Goal: Information Seeking & Learning: Learn about a topic

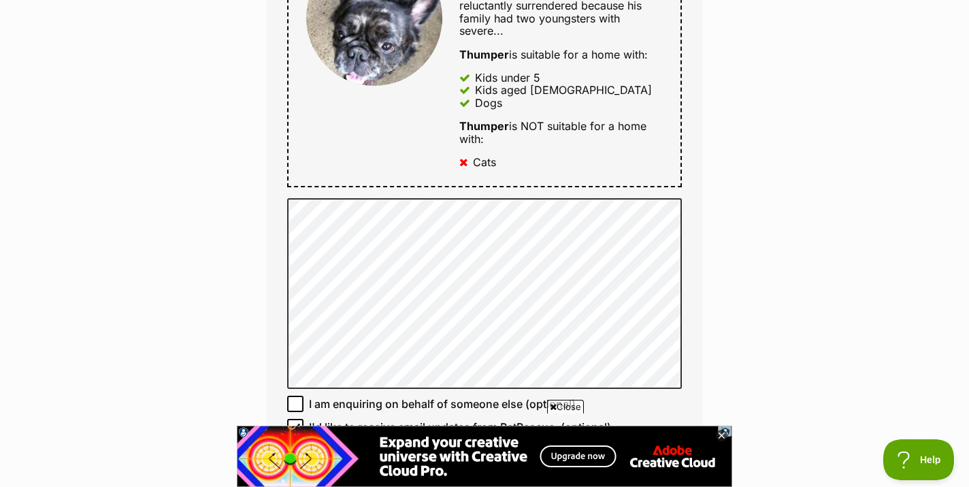
scroll to position [810, 0]
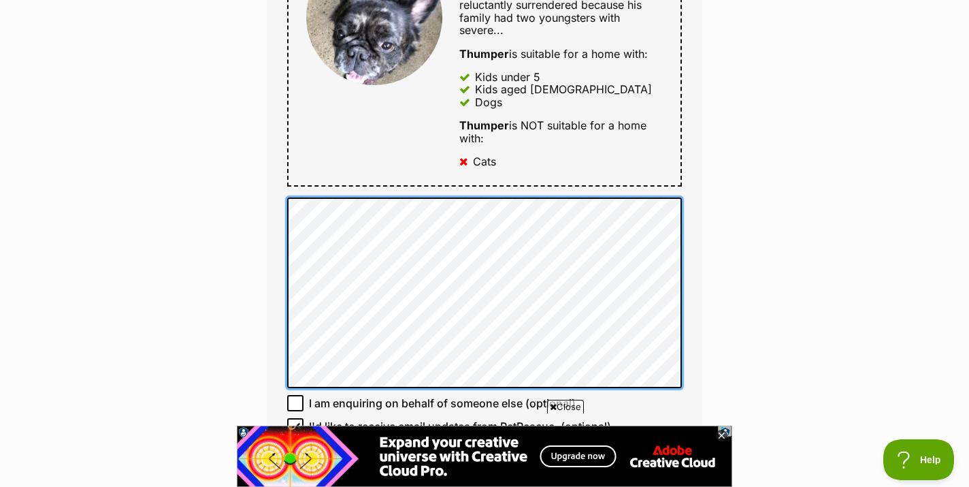
click at [307, 174] on div "Full name Rose Baylis Email We require this to be able to send you communicatio…" at bounding box center [485, 43] width 436 height 950
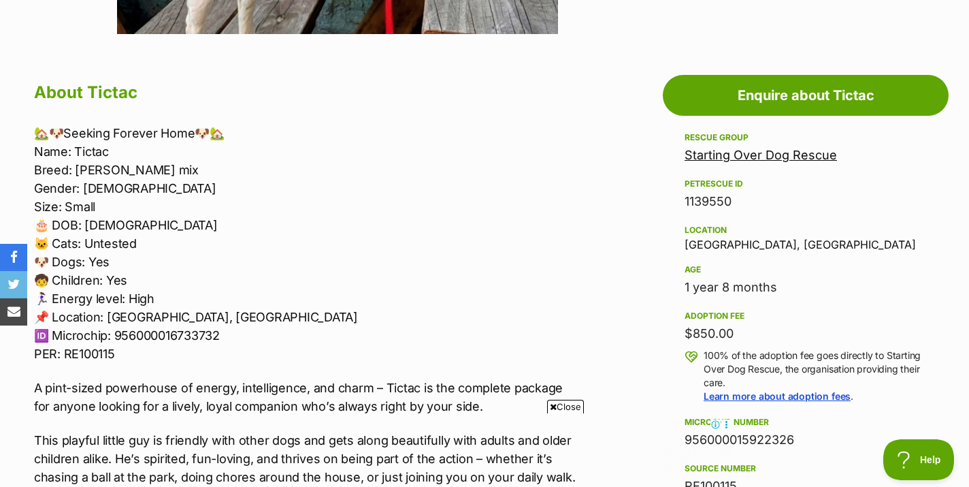
scroll to position [812, 0]
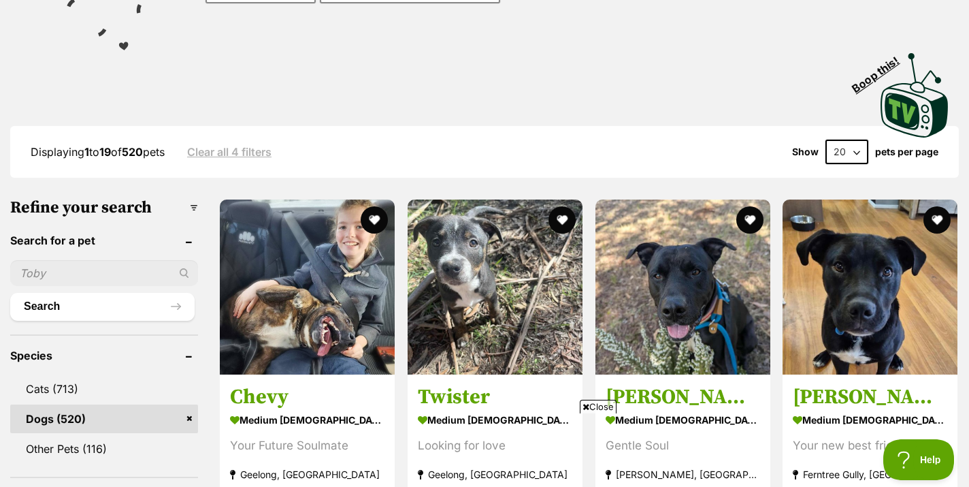
scroll to position [256, 0]
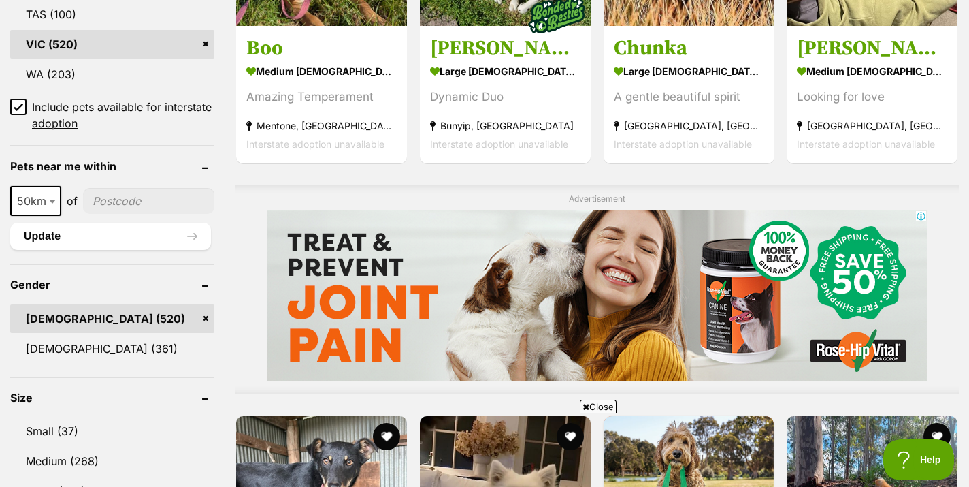
scroll to position [915, 0]
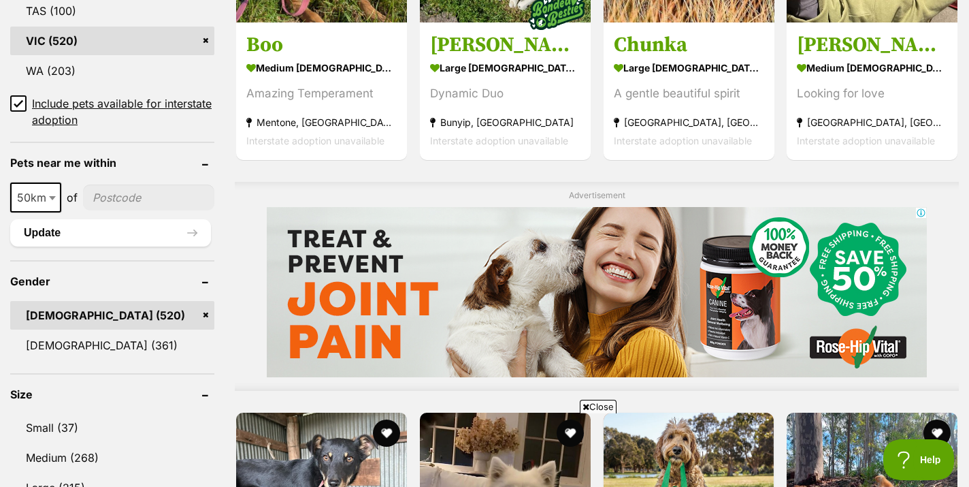
click at [121, 202] on input"] "postcode" at bounding box center [148, 197] width 131 height 26
type input"] "3377"
click at [41, 197] on span "50km" at bounding box center [36, 197] width 48 height 19
select select "25"
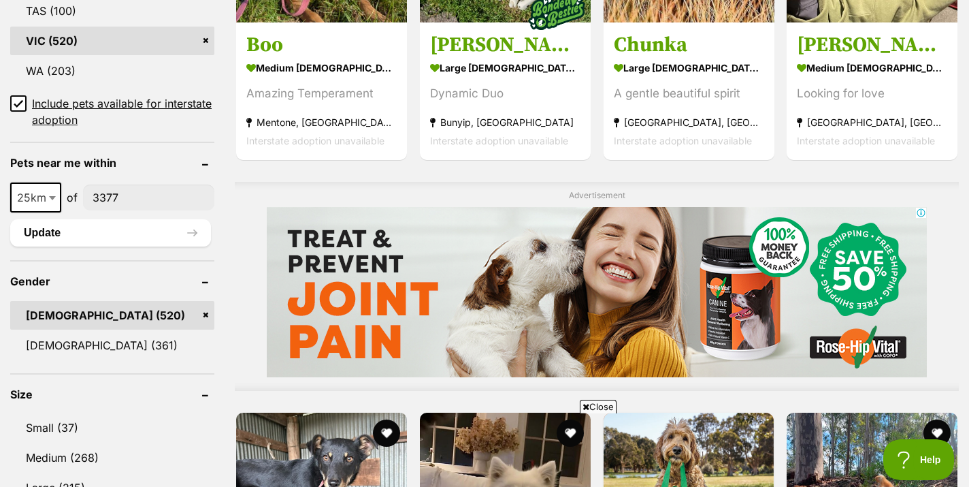
click at [209, 313] on link "Male (520)" at bounding box center [112, 315] width 204 height 29
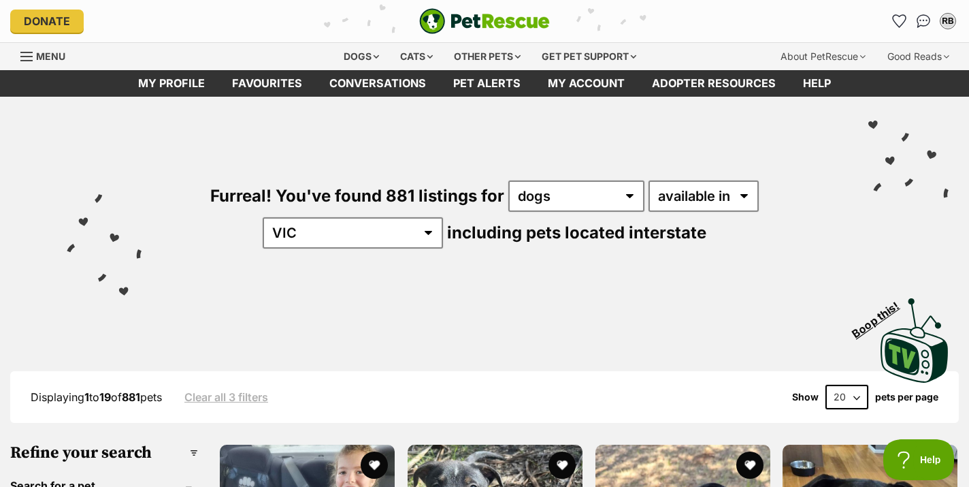
click at [260, 241] on div "Furreal! You've found 881 listings for any type of pet cats dogs other pets ava…" at bounding box center [484, 191] width 928 height 189
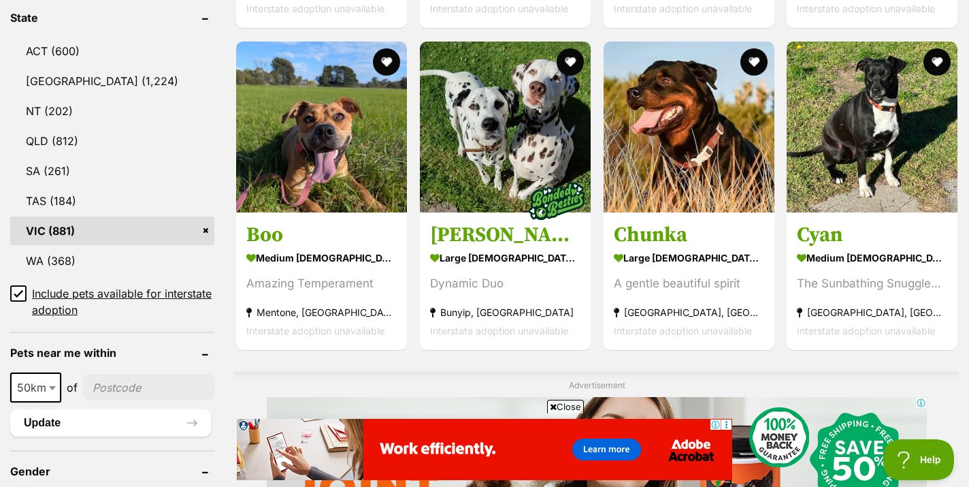
scroll to position [725, 0]
click at [126, 378] on input"] "postcode" at bounding box center [148, 387] width 131 height 26
type input"] "3377"
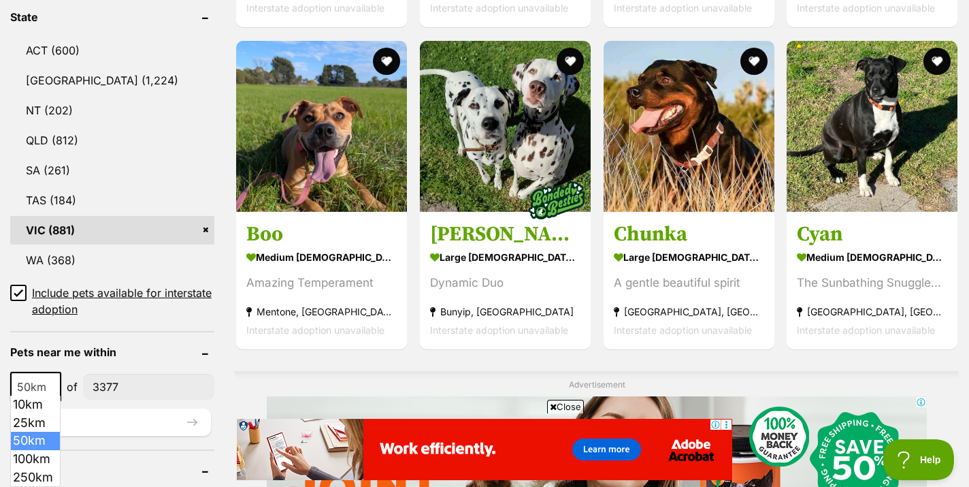
click at [43, 384] on span "50km" at bounding box center [36, 386] width 48 height 19
select select "25"
click at [49, 421] on button "Update" at bounding box center [110, 421] width 201 height 27
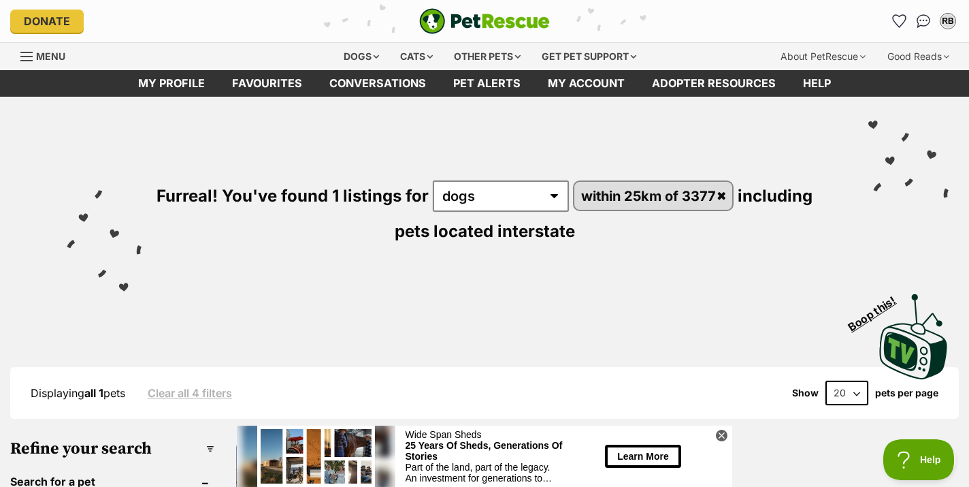
click at [268, 286] on div "Visit PetRescue TV (external site) Boop this!" at bounding box center [484, 331] width 928 height 99
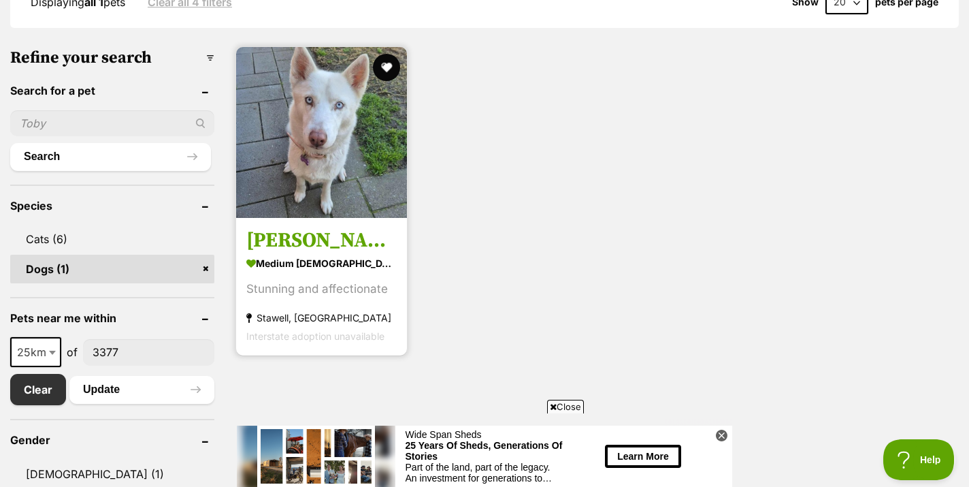
scroll to position [391, 0]
click at [293, 149] on img at bounding box center [321, 131] width 171 height 171
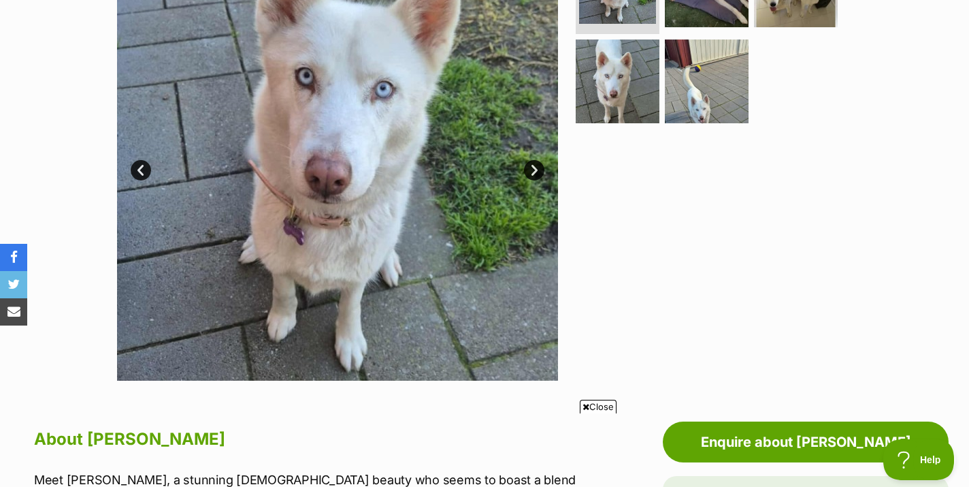
scroll to position [338, 0]
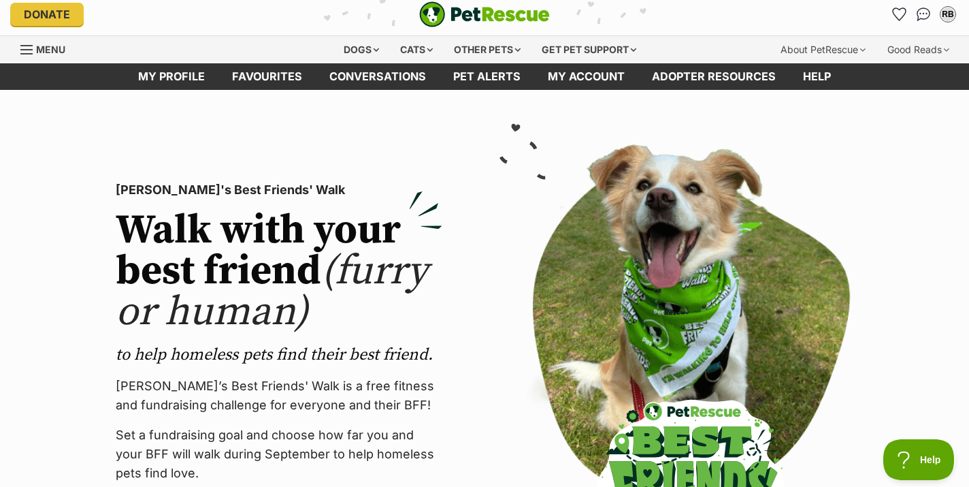
scroll to position [5, 0]
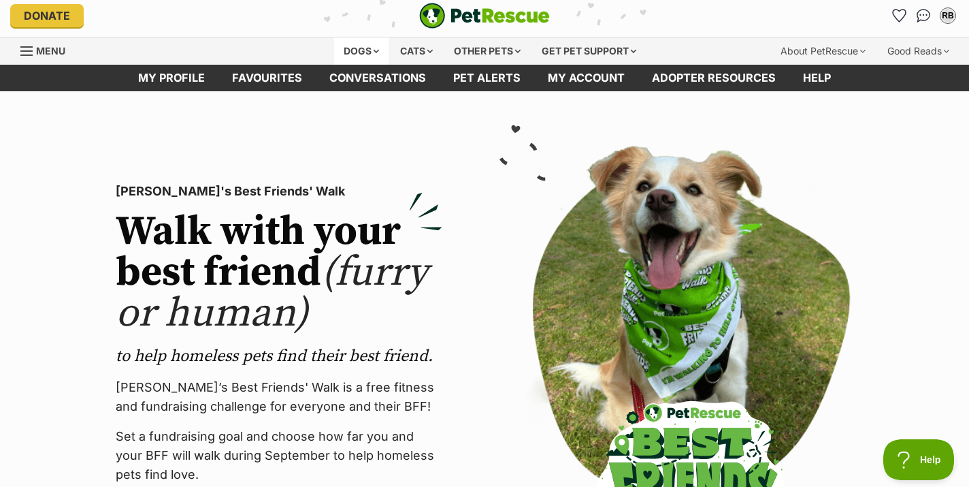
click at [359, 52] on div "Dogs" at bounding box center [361, 50] width 54 height 27
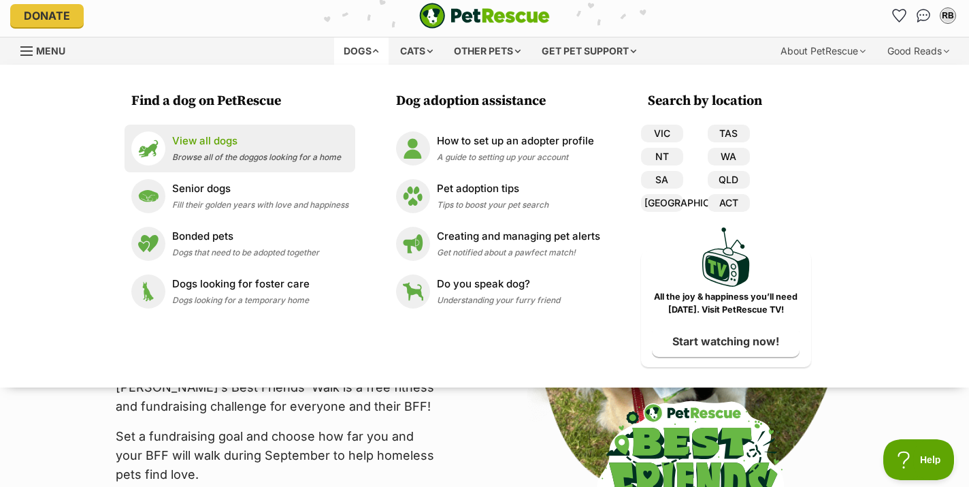
click at [265, 142] on p "View all dogs" at bounding box center [256, 141] width 169 height 16
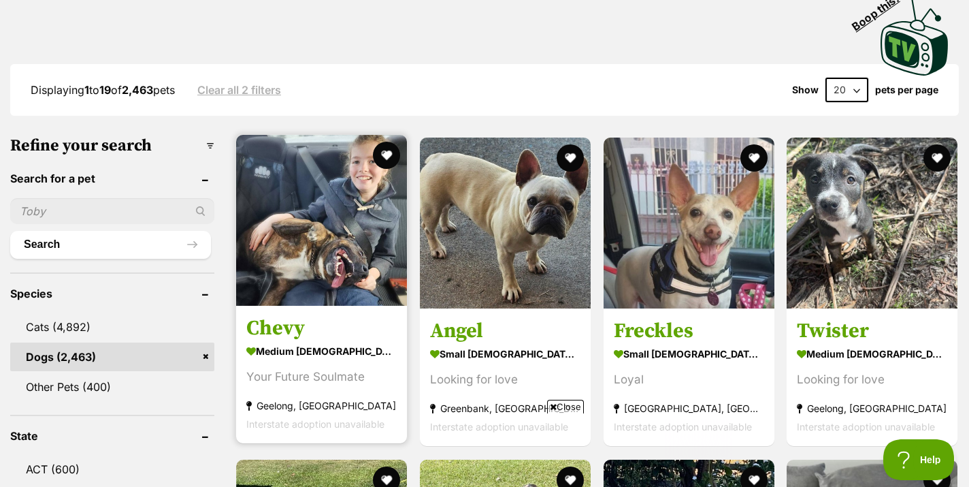
click at [284, 225] on img at bounding box center [321, 220] width 171 height 171
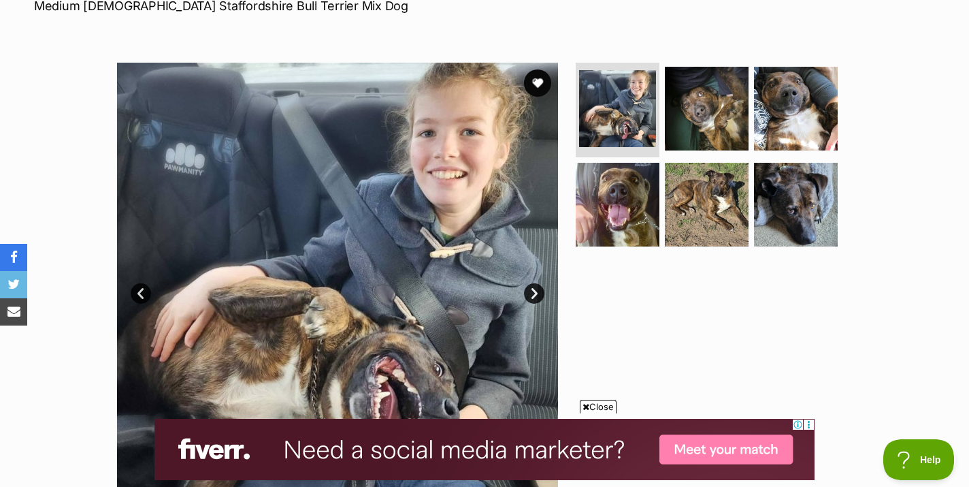
scroll to position [205, 0]
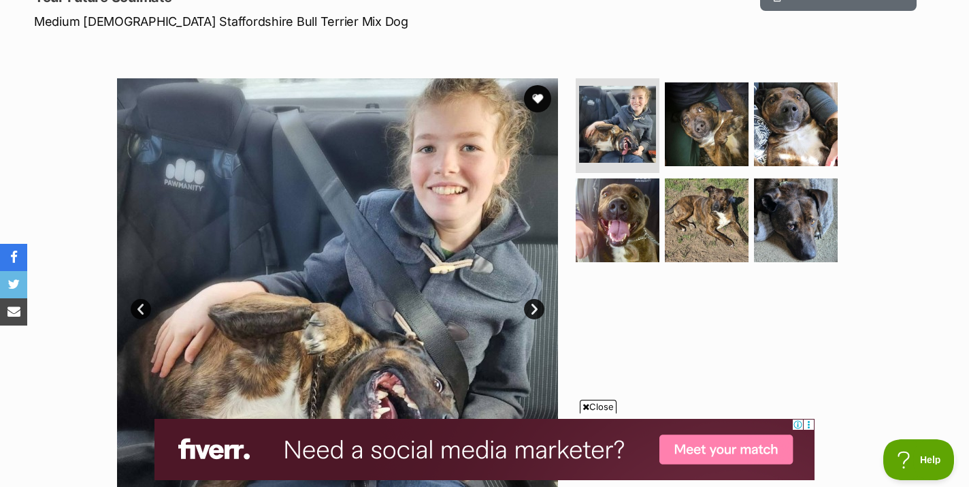
click at [531, 310] on link "Next" at bounding box center [534, 309] width 20 height 20
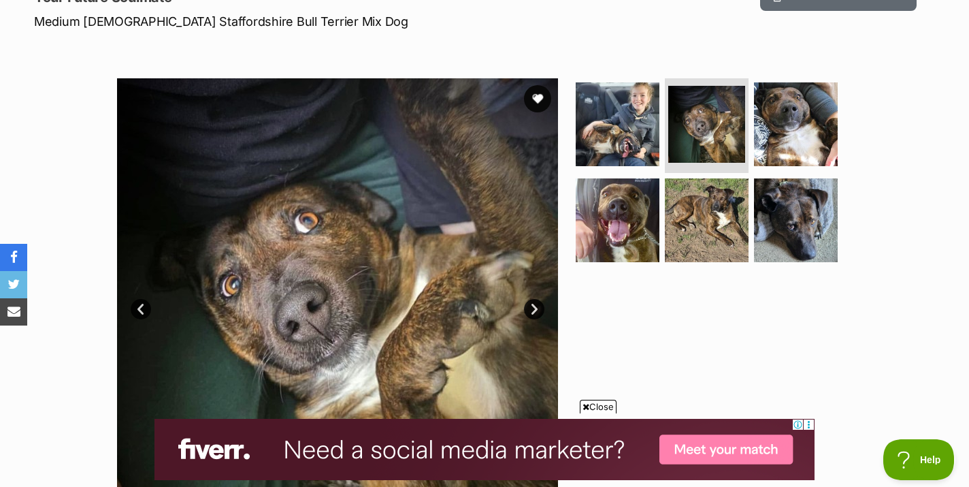
click at [531, 310] on link "Next" at bounding box center [534, 309] width 20 height 20
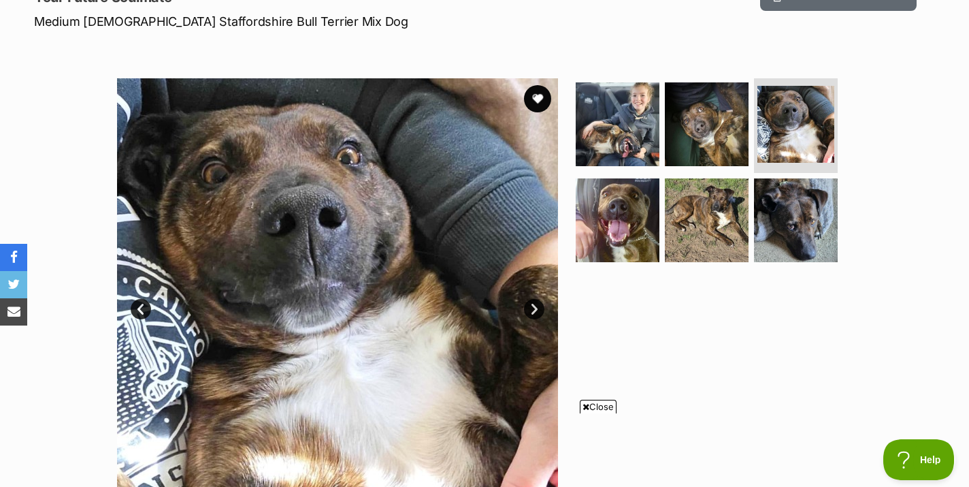
click at [531, 310] on link "Next" at bounding box center [534, 309] width 20 height 20
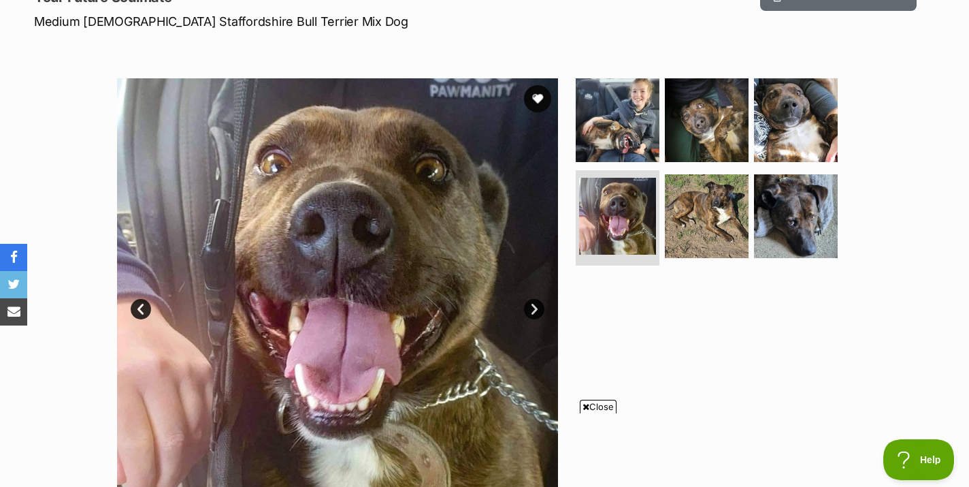
click at [531, 310] on link "Next" at bounding box center [534, 309] width 20 height 20
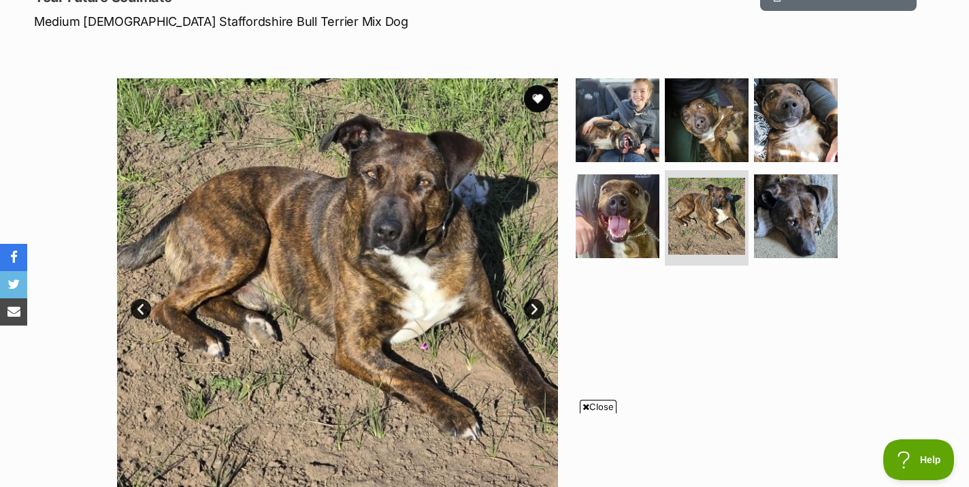
click at [531, 310] on link "Next" at bounding box center [534, 309] width 20 height 20
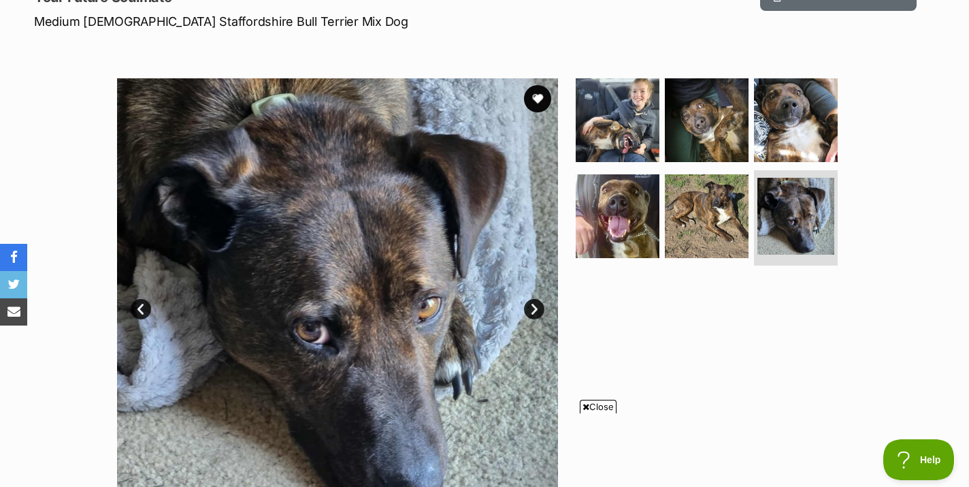
click at [531, 310] on link "Next" at bounding box center [534, 309] width 20 height 20
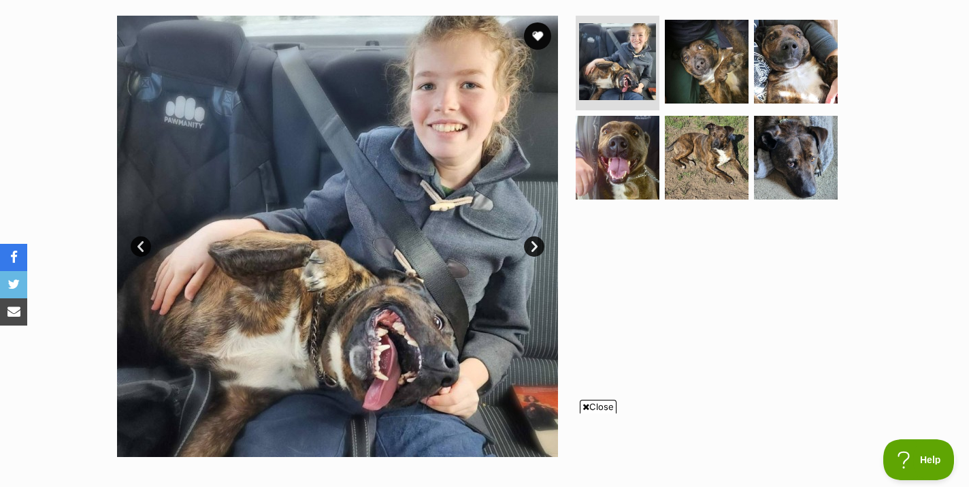
scroll to position [233, 0]
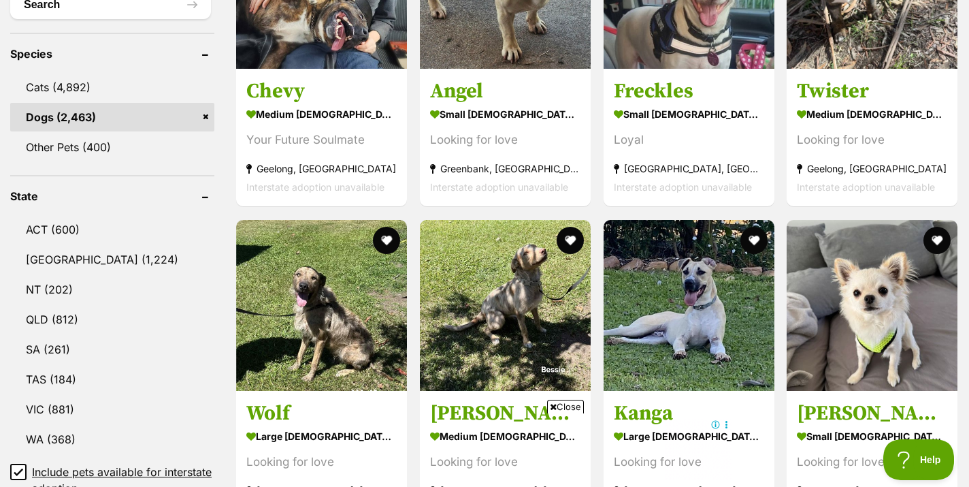
scroll to position [547, 0]
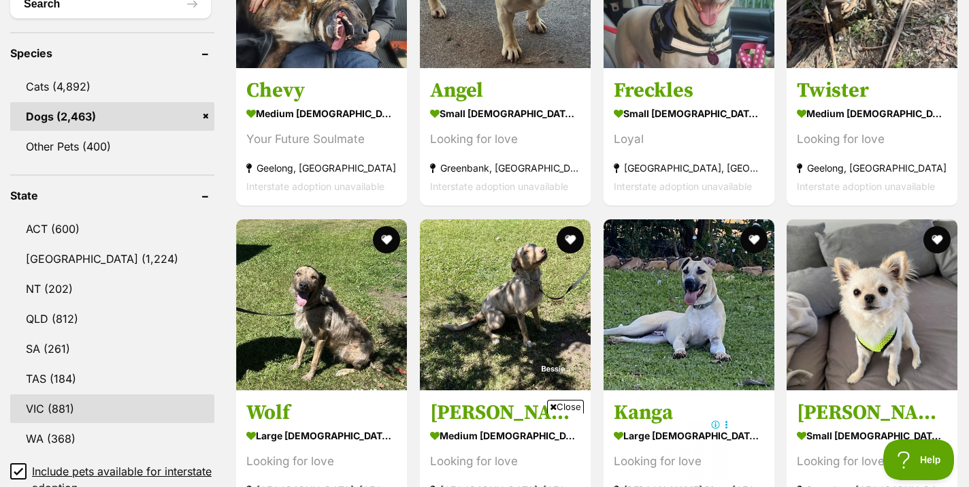
click at [48, 412] on link "VIC (881)" at bounding box center [112, 408] width 204 height 29
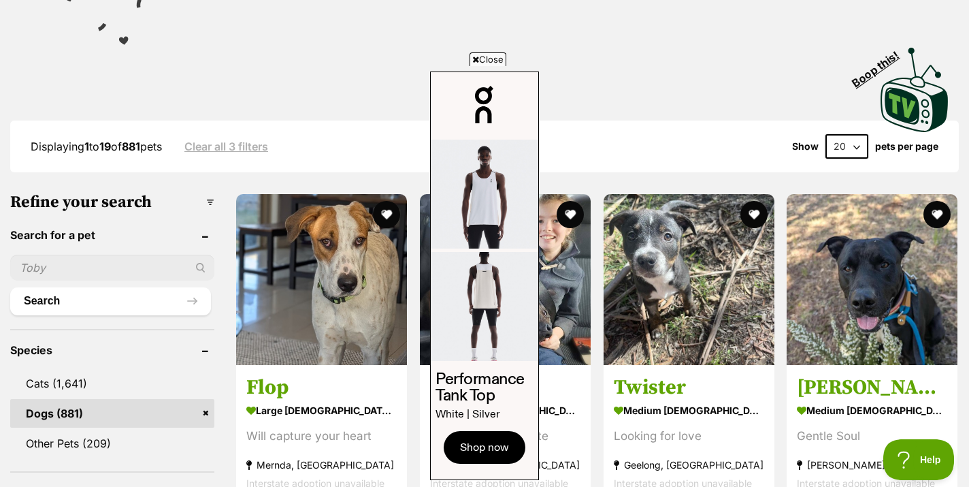
scroll to position [252, 0]
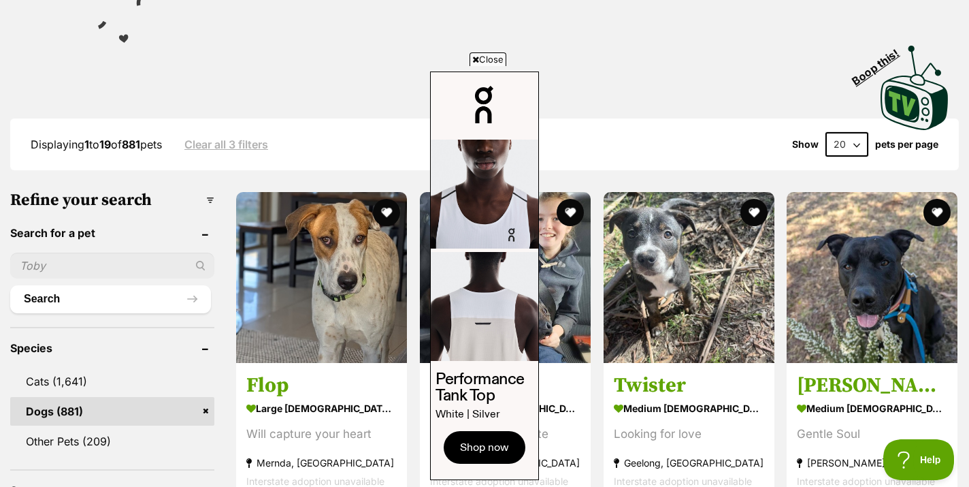
click at [478, 61] on span "Close" at bounding box center [488, 59] width 37 height 14
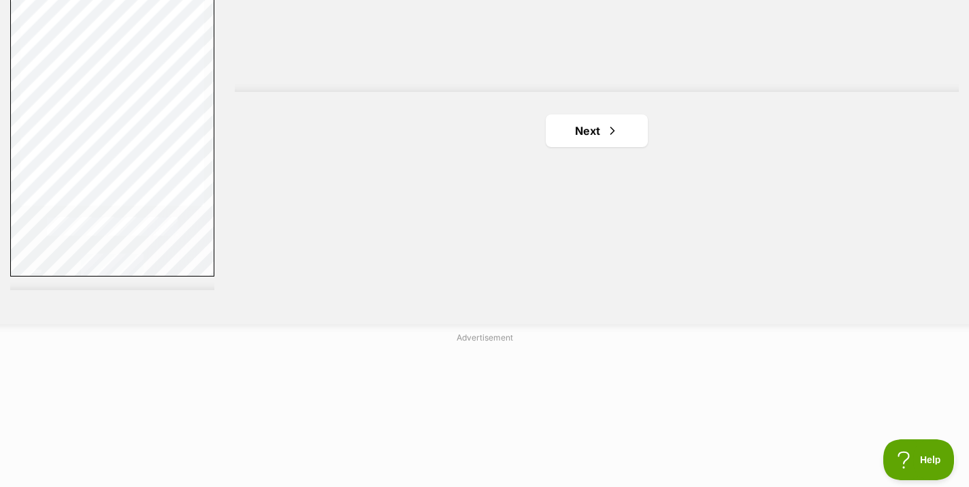
scroll to position [2556, 0]
click at [578, 123] on link "Next" at bounding box center [597, 130] width 102 height 33
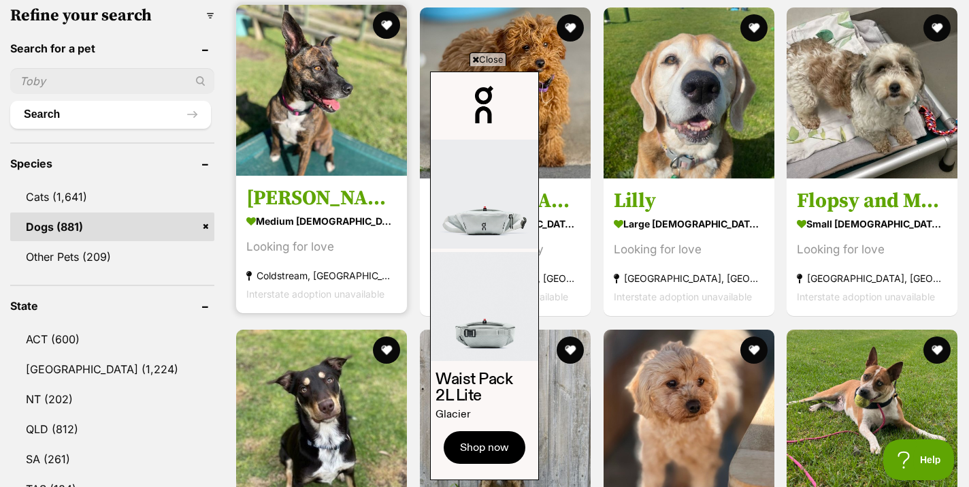
scroll to position [441, 0]
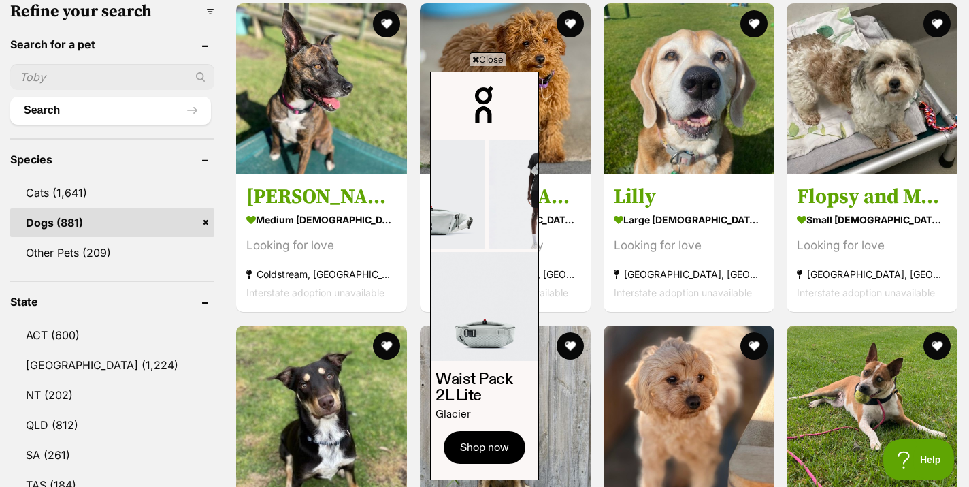
click at [484, 59] on span "Close" at bounding box center [488, 59] width 37 height 14
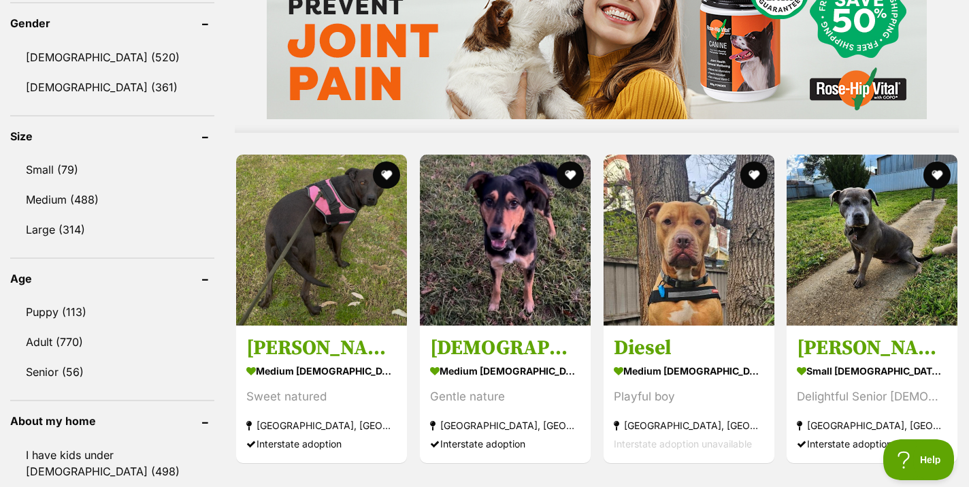
scroll to position [0, 0]
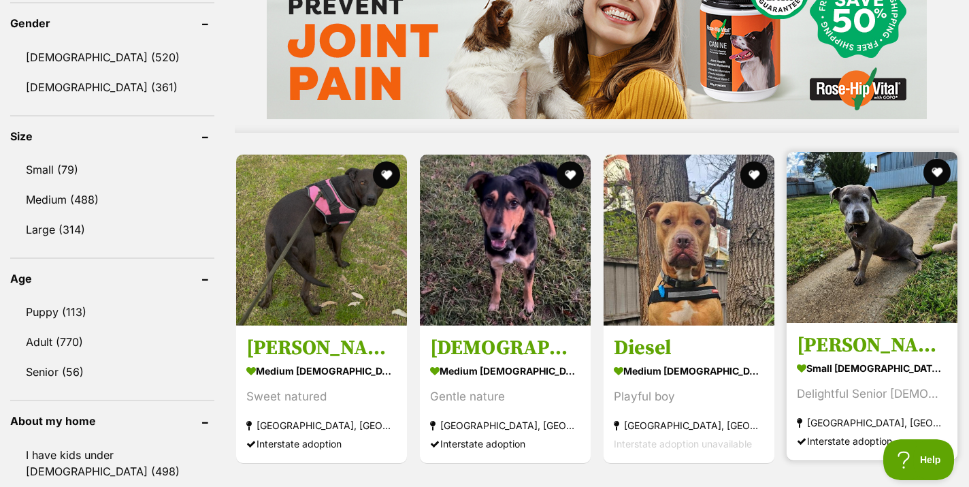
click at [835, 223] on img at bounding box center [872, 237] width 171 height 171
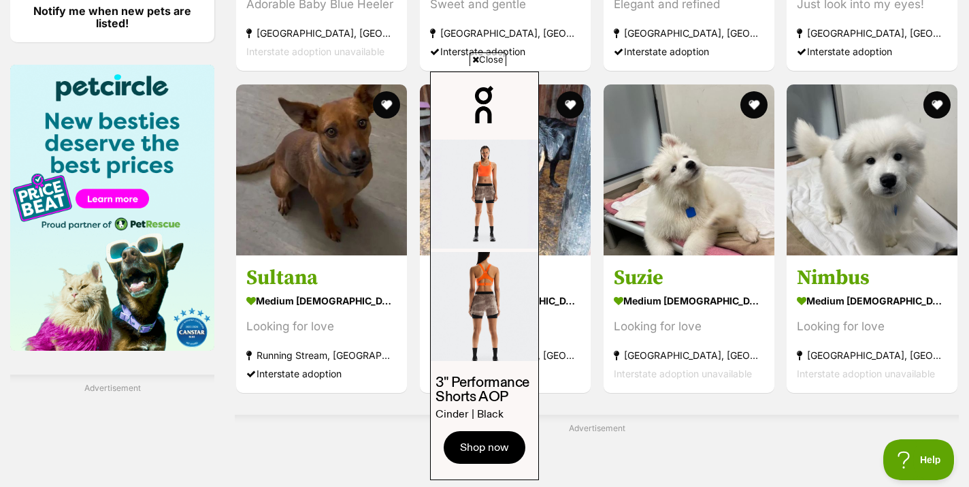
scroll to position [2026, 0]
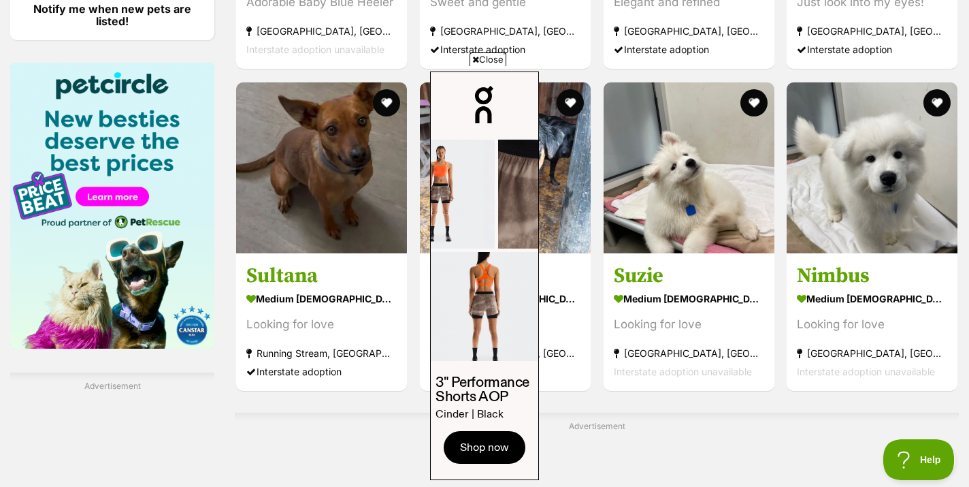
click at [497, 59] on span "Close" at bounding box center [488, 59] width 37 height 14
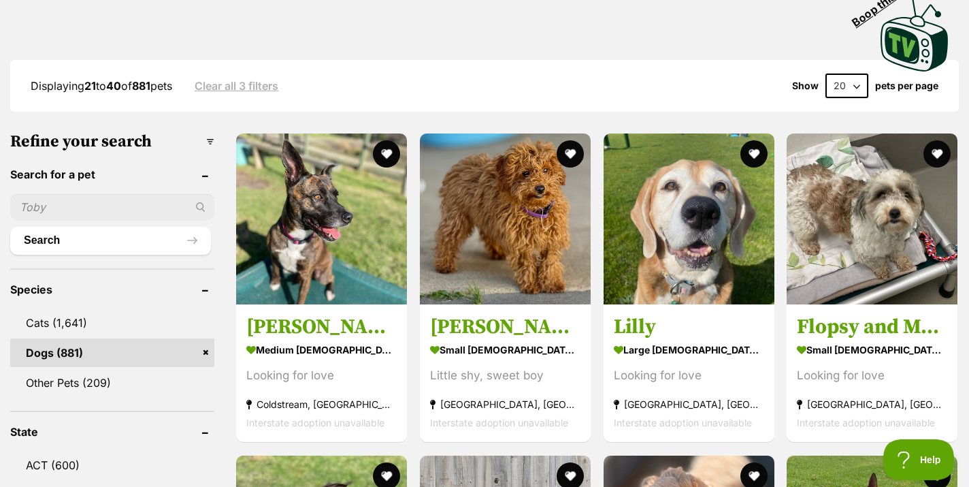
scroll to position [327, 0]
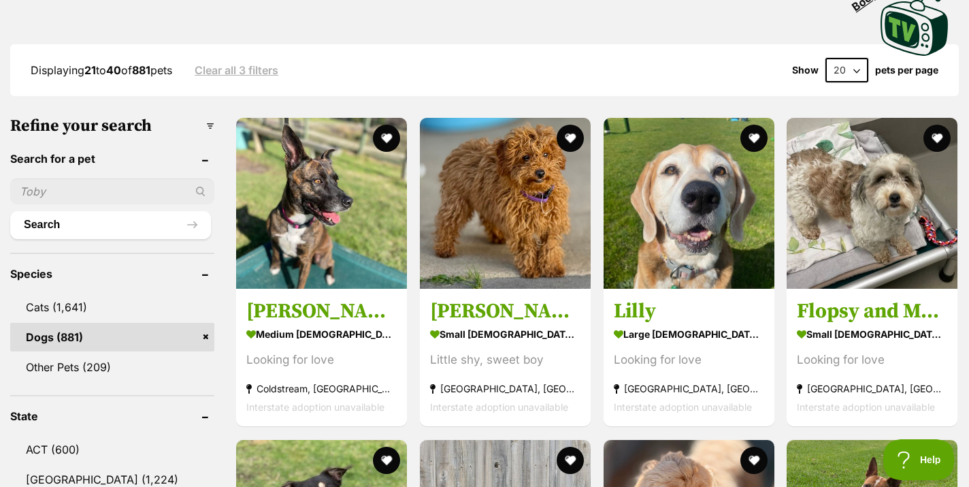
click at [245, 64] on link "Clear all 3 filters" at bounding box center [237, 70] width 84 height 12
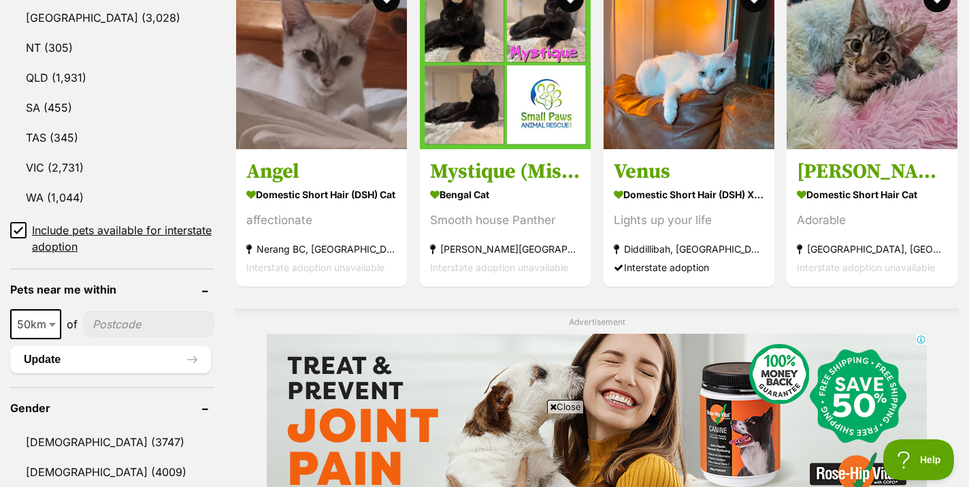
scroll to position [802, 0]
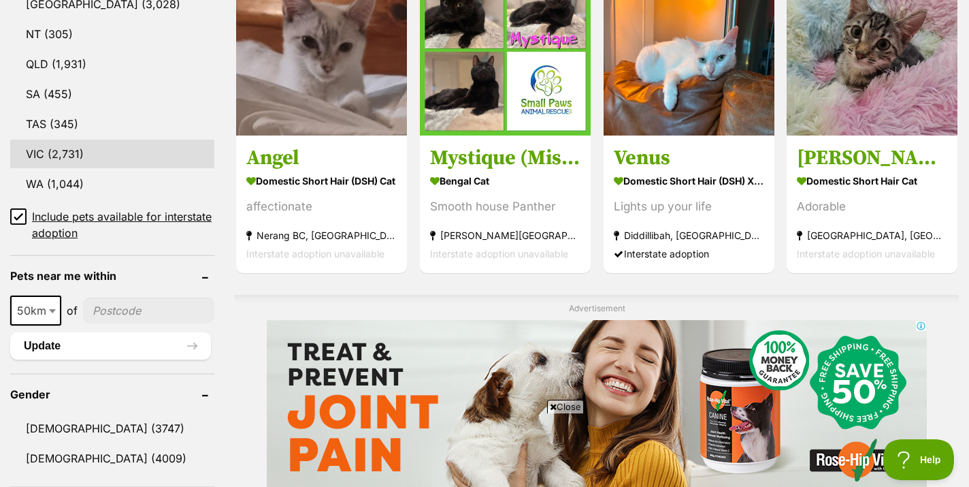
click at [52, 146] on link "VIC (2,731)" at bounding box center [112, 154] width 204 height 29
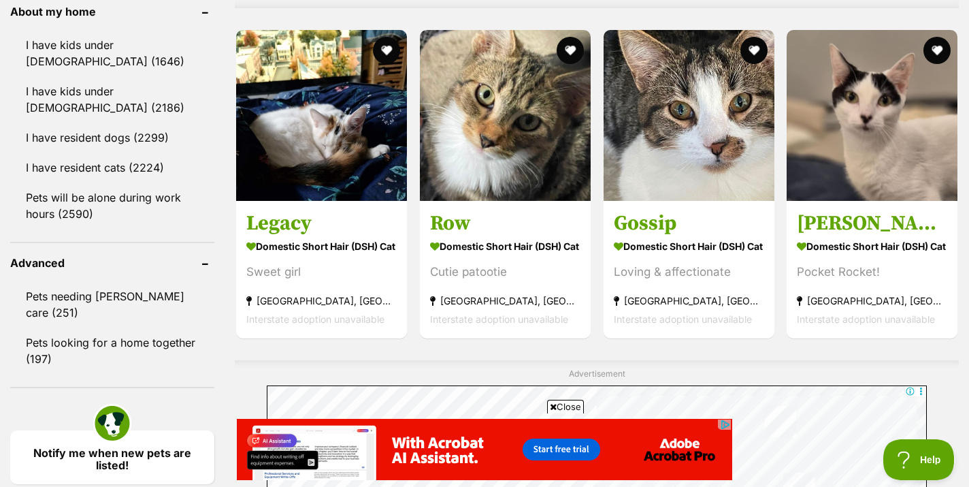
scroll to position [1302, 0]
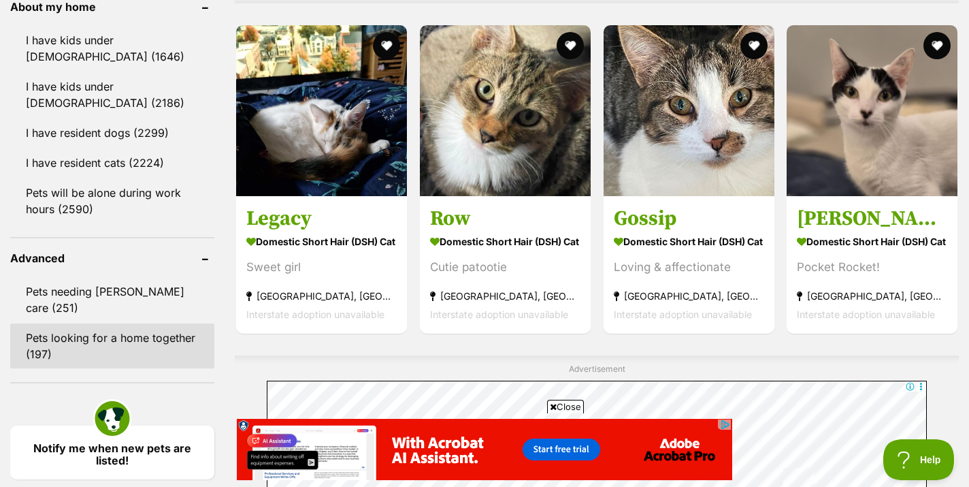
click at [63, 323] on link "Pets looking for a home together (197)" at bounding box center [112, 345] width 204 height 45
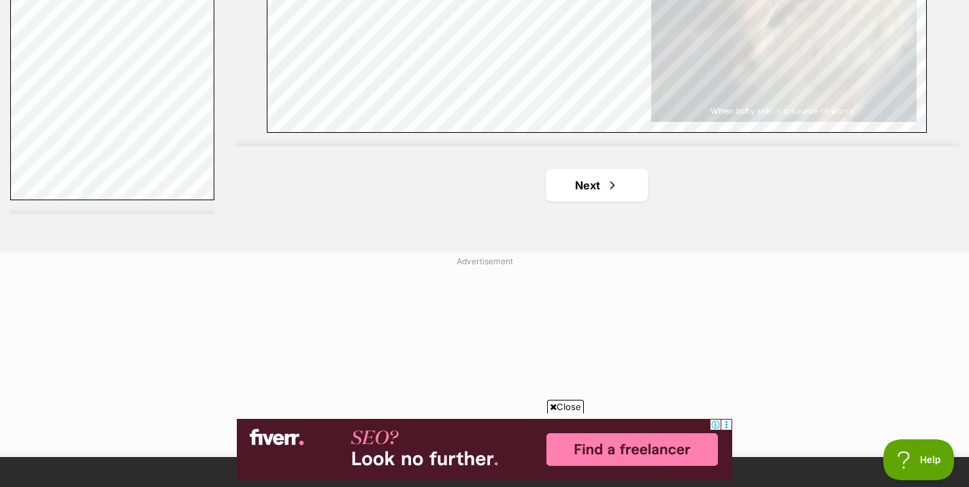
scroll to position [2688, 0]
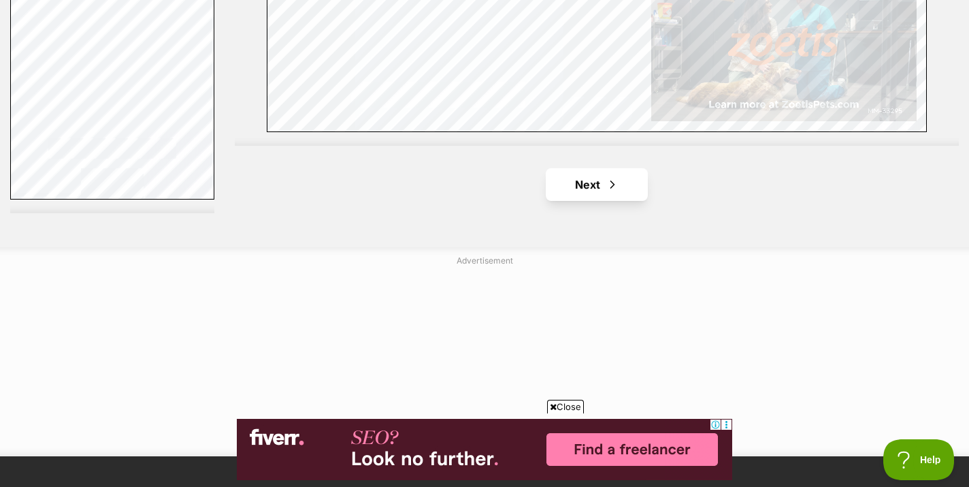
click at [600, 175] on link "Next" at bounding box center [597, 184] width 102 height 33
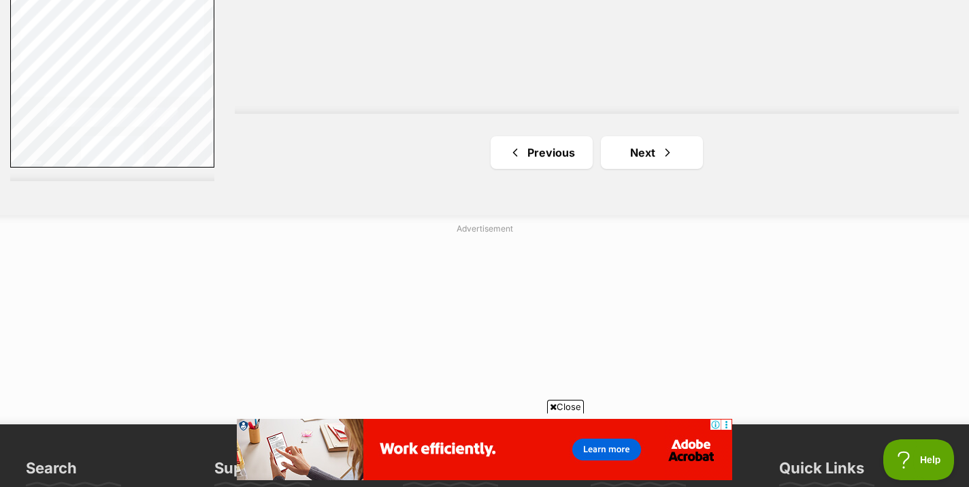
scroll to position [2736, 0]
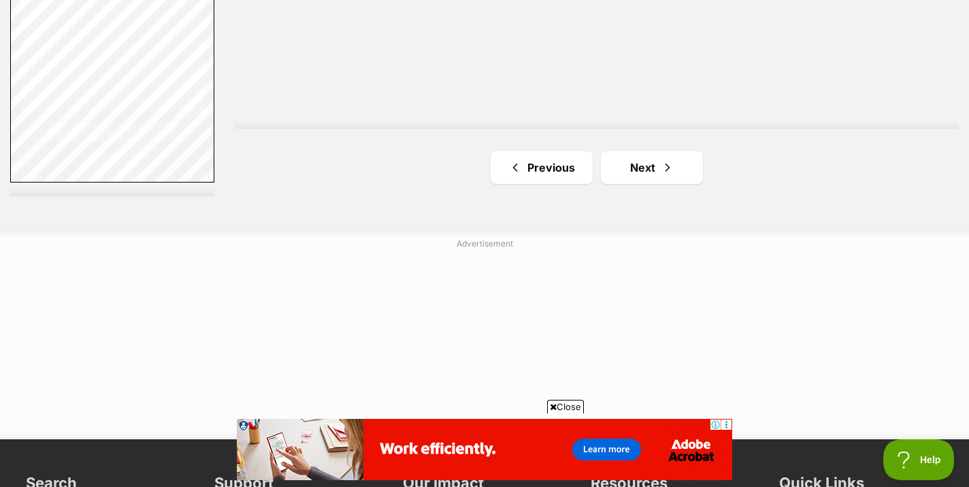
scroll to position [2706, 0]
click at [673, 169] on span "Next page" at bounding box center [668, 167] width 14 height 16
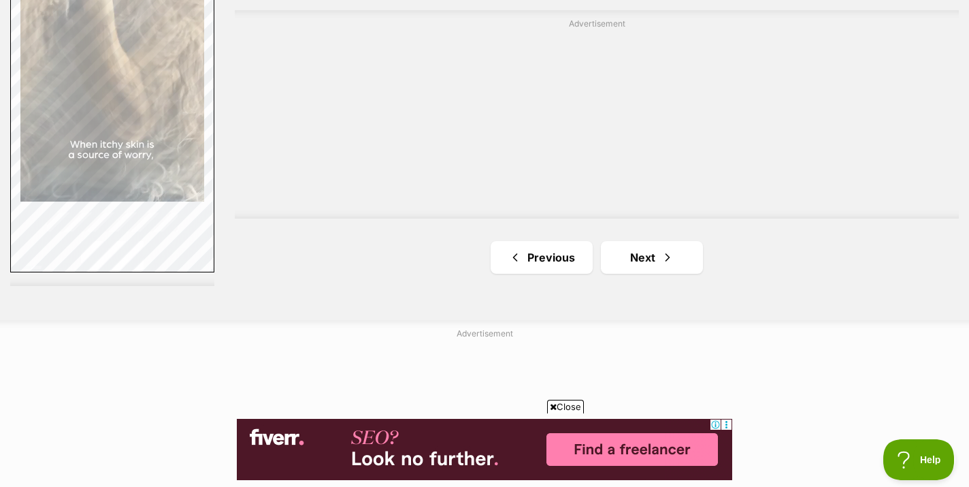
scroll to position [2616, 0]
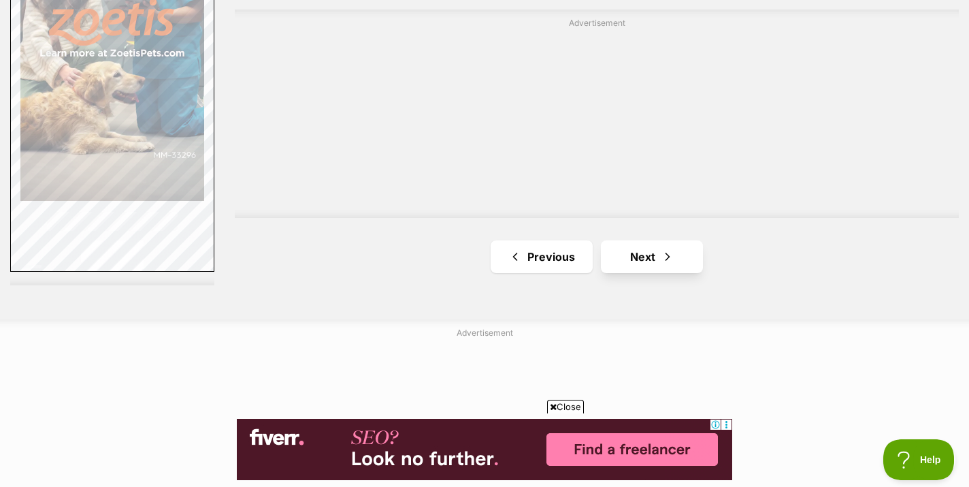
click at [680, 252] on link "Next" at bounding box center [652, 256] width 102 height 33
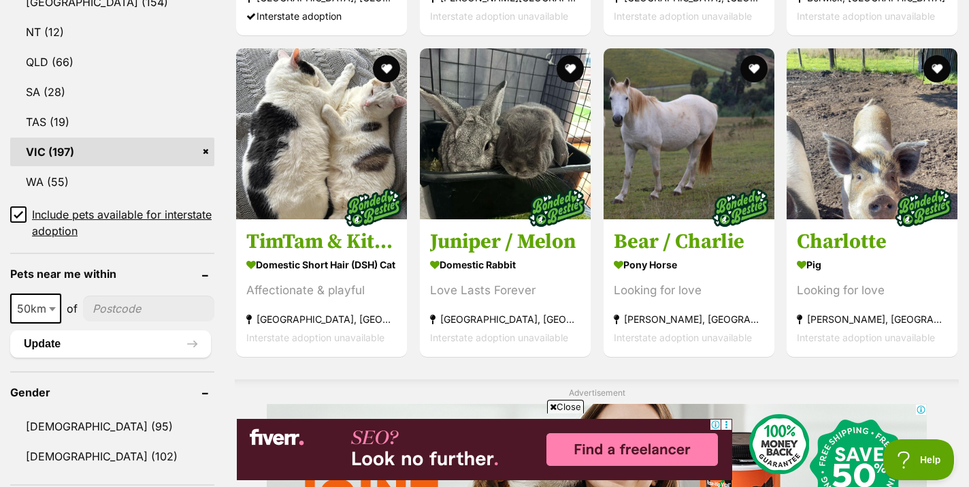
scroll to position [806, 0]
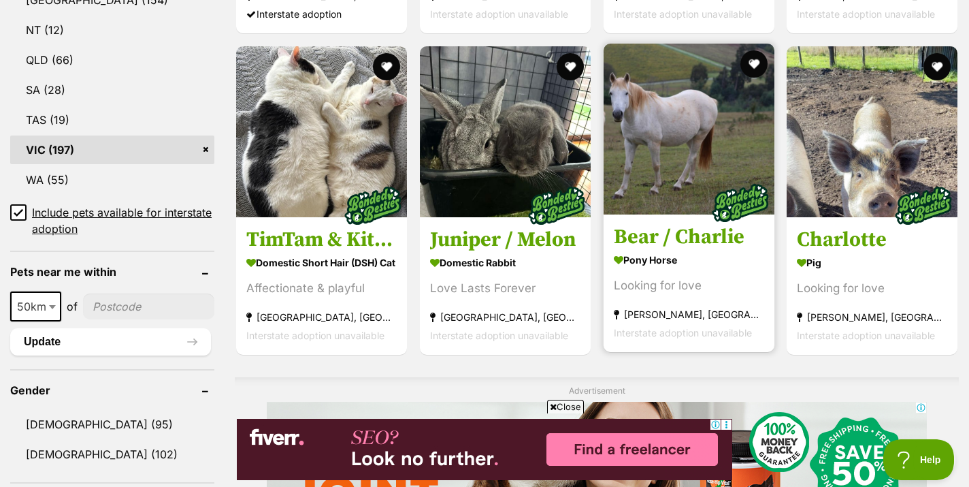
click at [668, 141] on img at bounding box center [689, 129] width 171 height 171
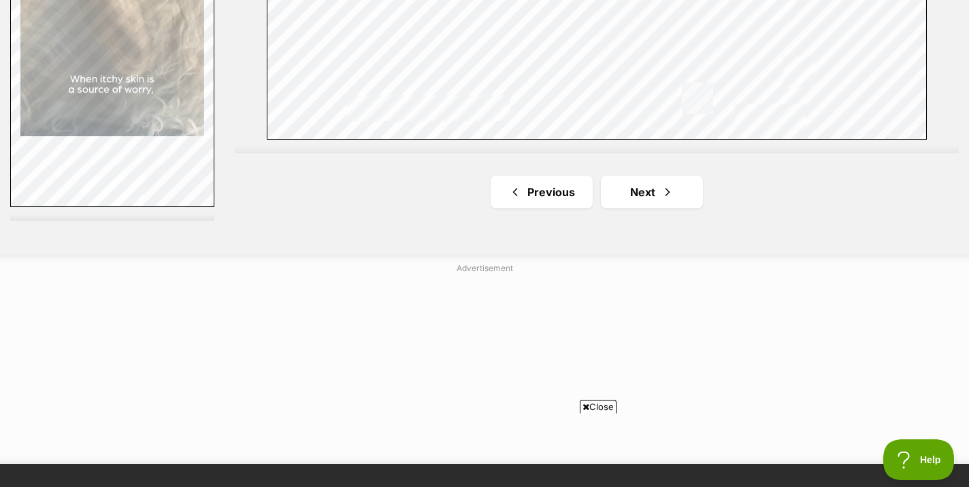
scroll to position [2689, 0]
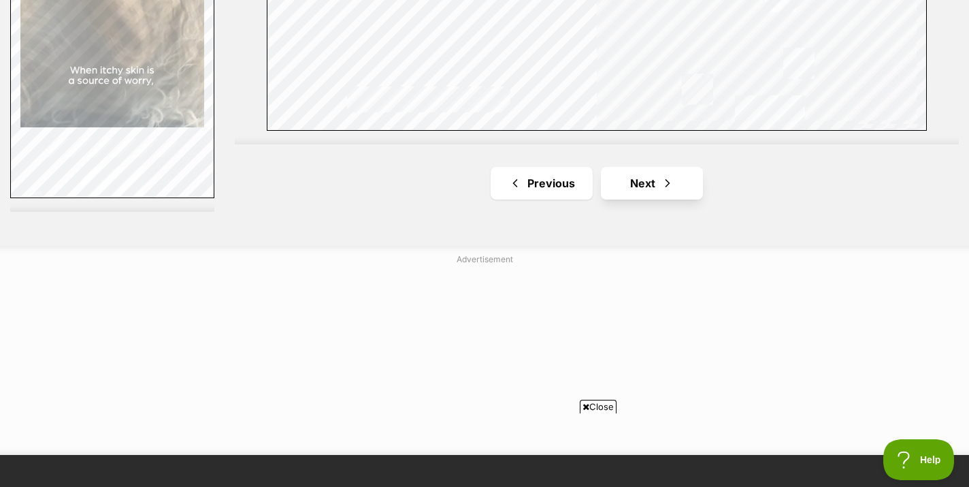
click at [644, 193] on link "Next" at bounding box center [652, 183] width 102 height 33
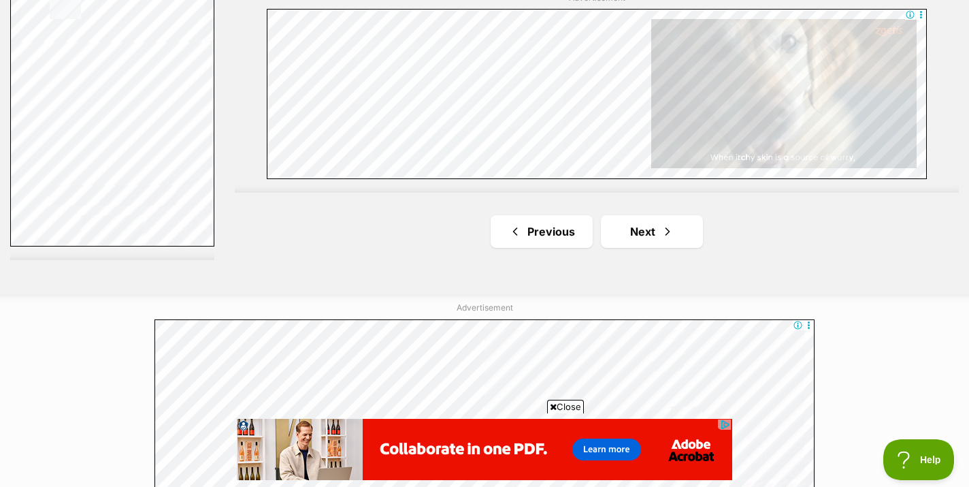
scroll to position [2642, 0]
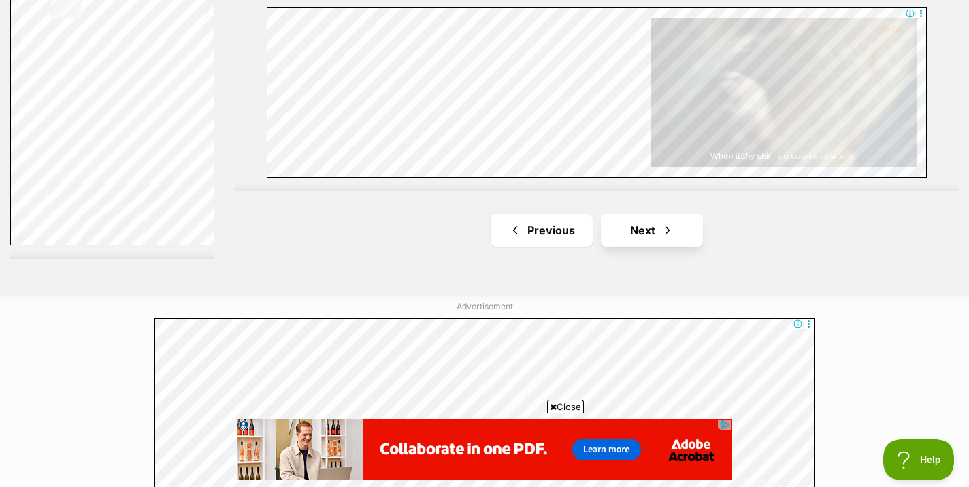
click at [674, 228] on link "Next" at bounding box center [652, 230] width 102 height 33
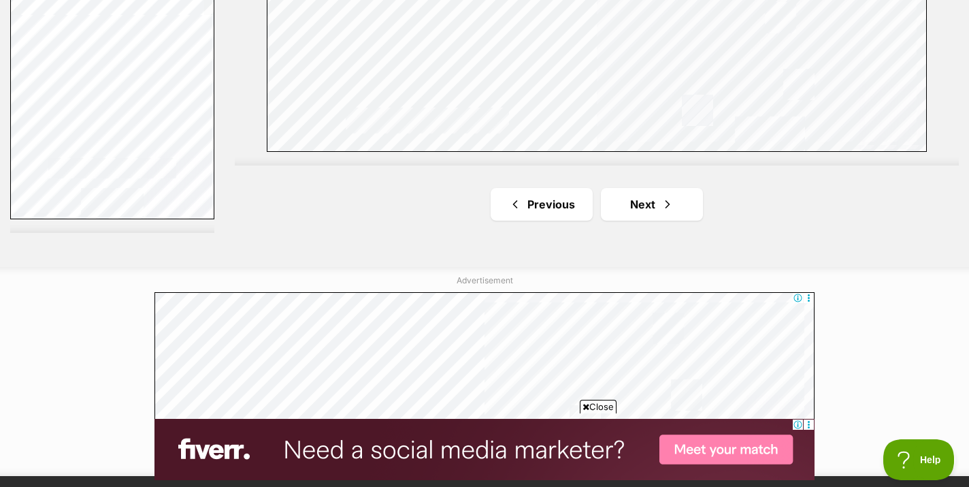
scroll to position [2672, 0]
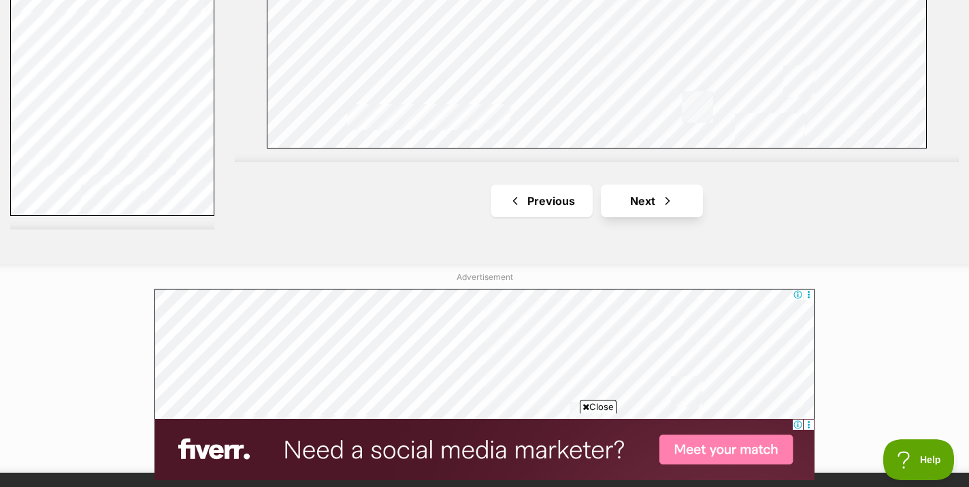
click at [642, 184] on link "Next" at bounding box center [652, 200] width 102 height 33
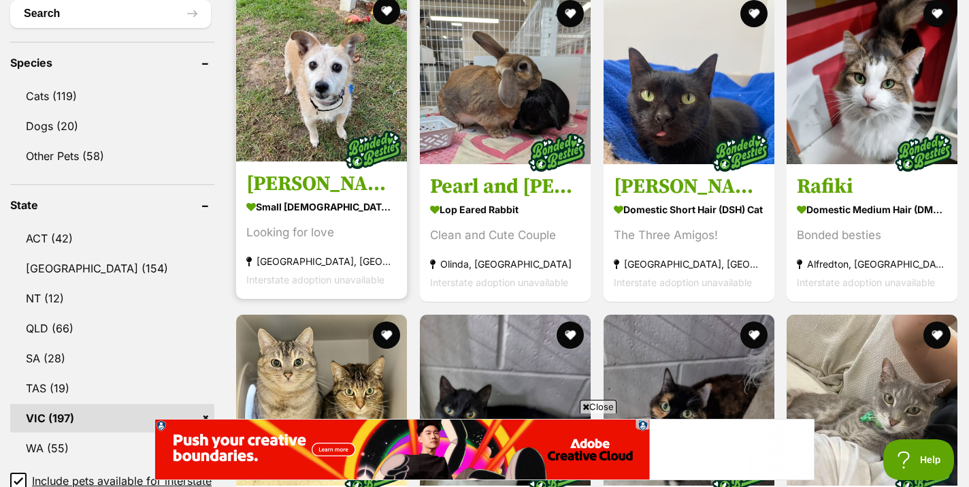
click at [307, 112] on img at bounding box center [321, 75] width 171 height 171
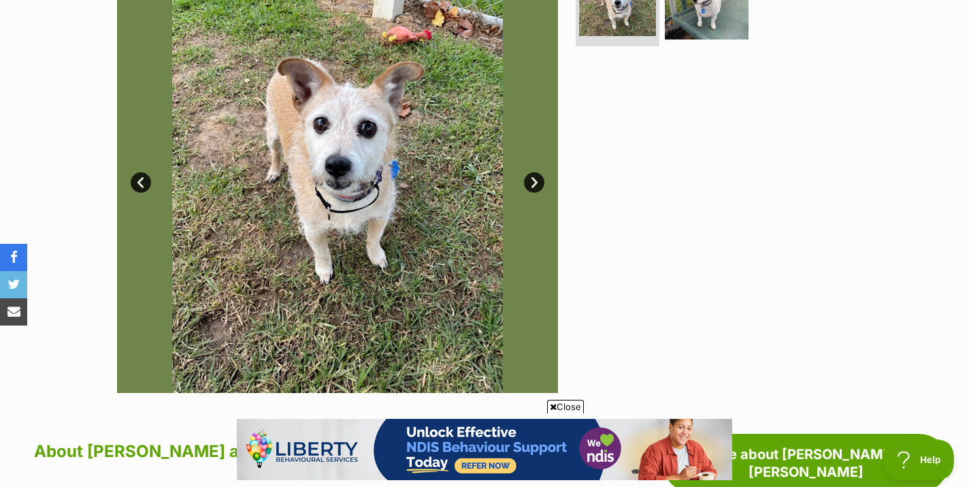
scroll to position [329, 0]
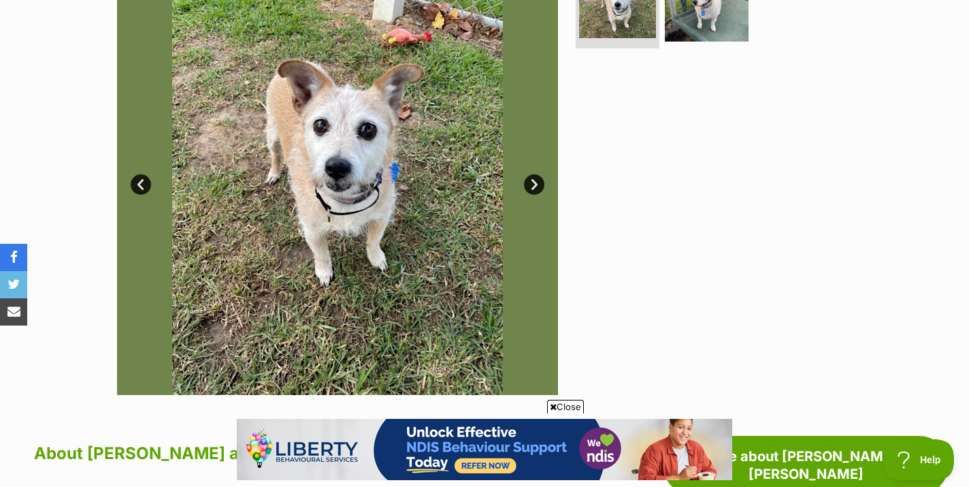
click at [532, 180] on link "Next" at bounding box center [534, 184] width 20 height 20
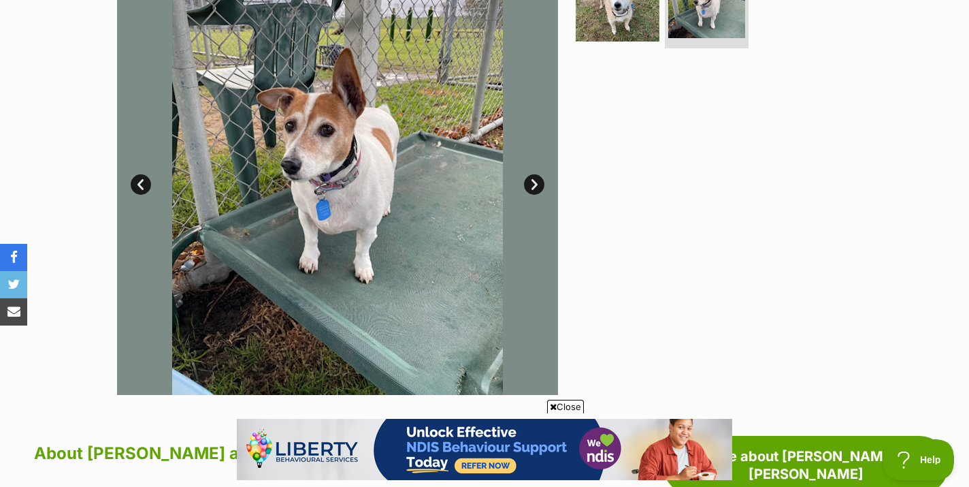
click at [532, 180] on link "Next" at bounding box center [534, 184] width 20 height 20
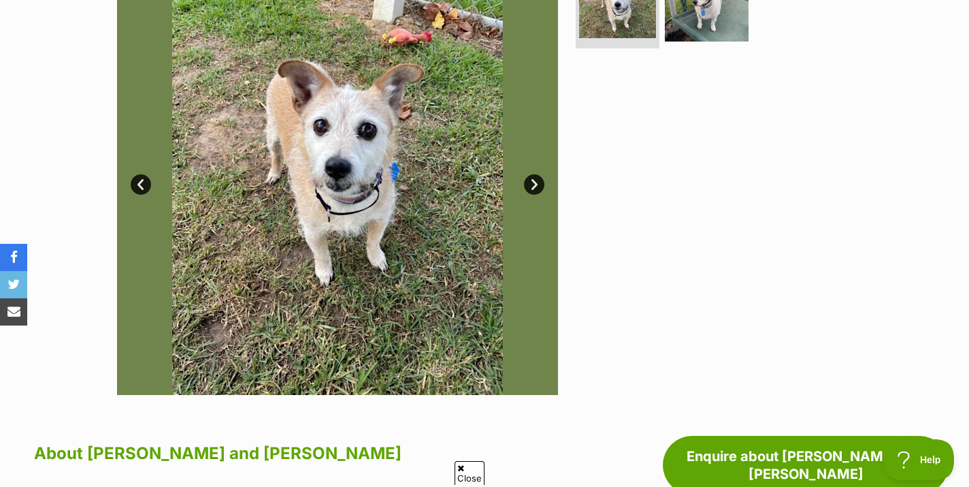
scroll to position [0, 0]
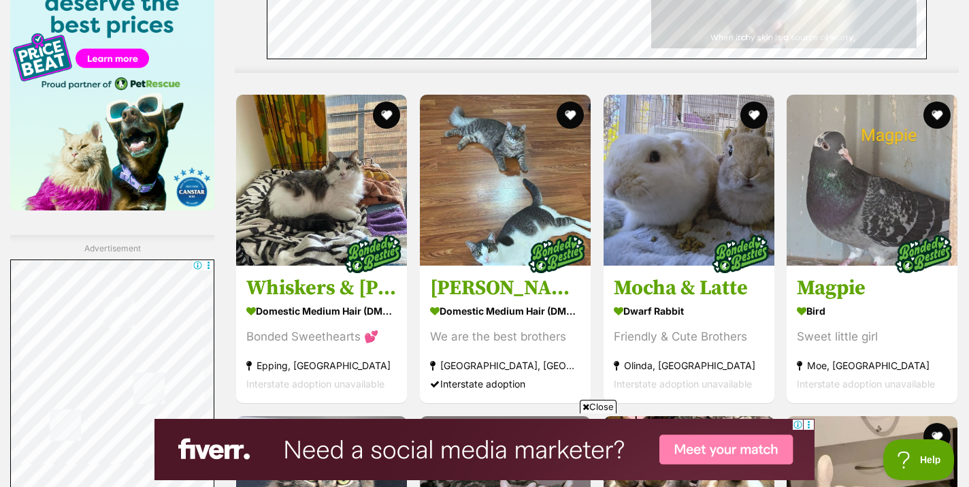
scroll to position [1893, 0]
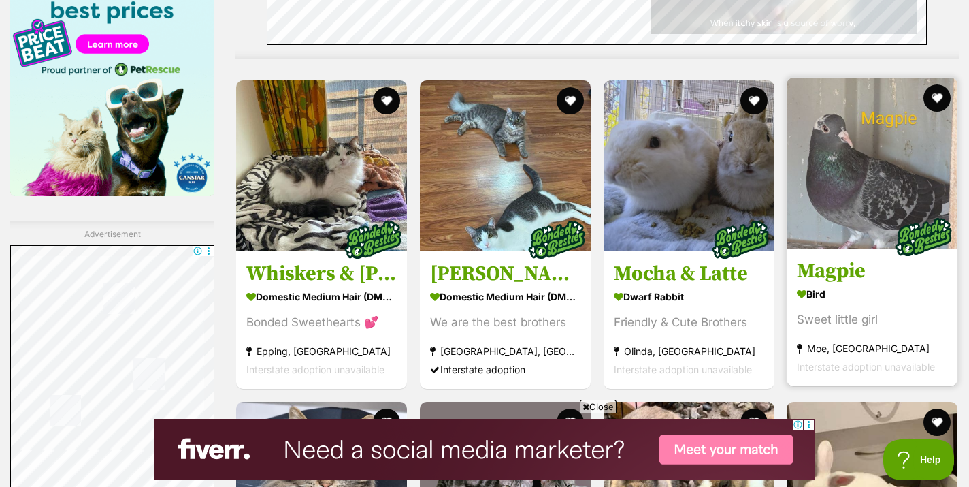
click at [872, 133] on img at bounding box center [872, 163] width 171 height 171
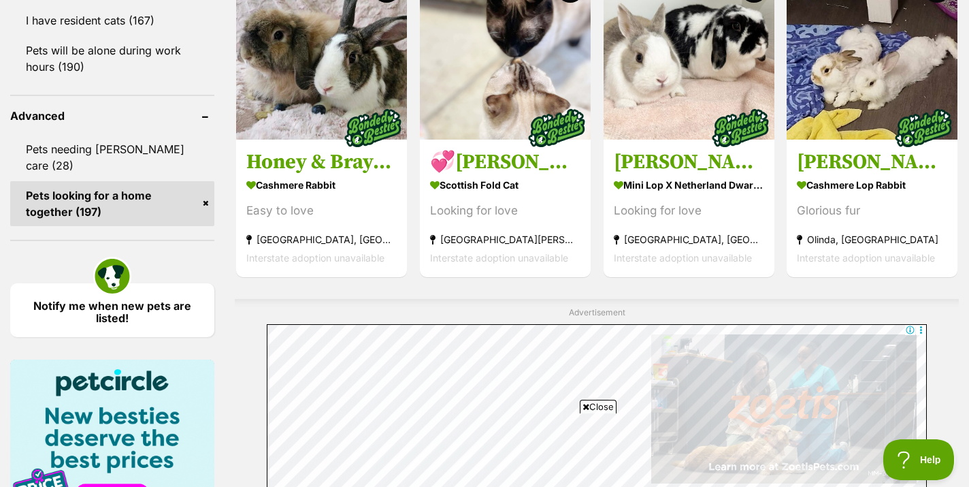
click at [964, 195] on div "Displaying 121 to 140 of 197 pets Clear all 3 filters Show 20 40 60 pets per pa…" at bounding box center [484, 192] width 969 height 2530
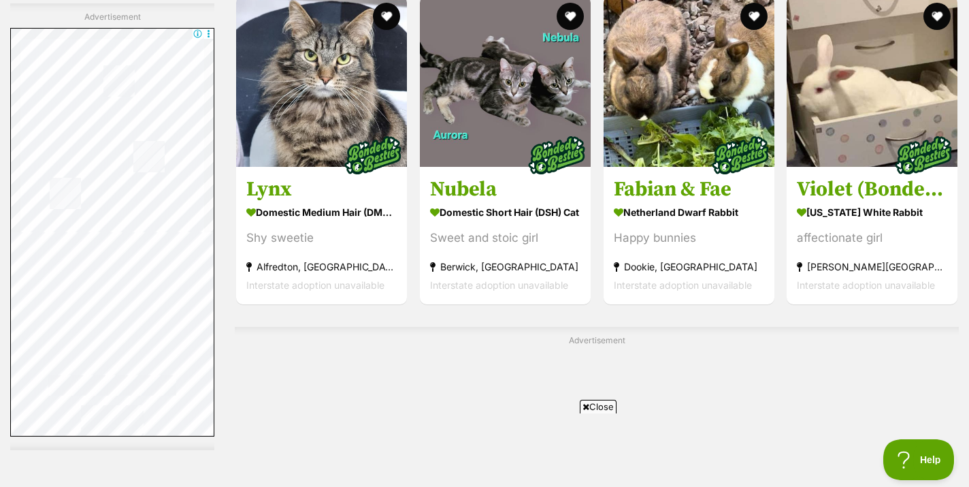
scroll to position [2302, 0]
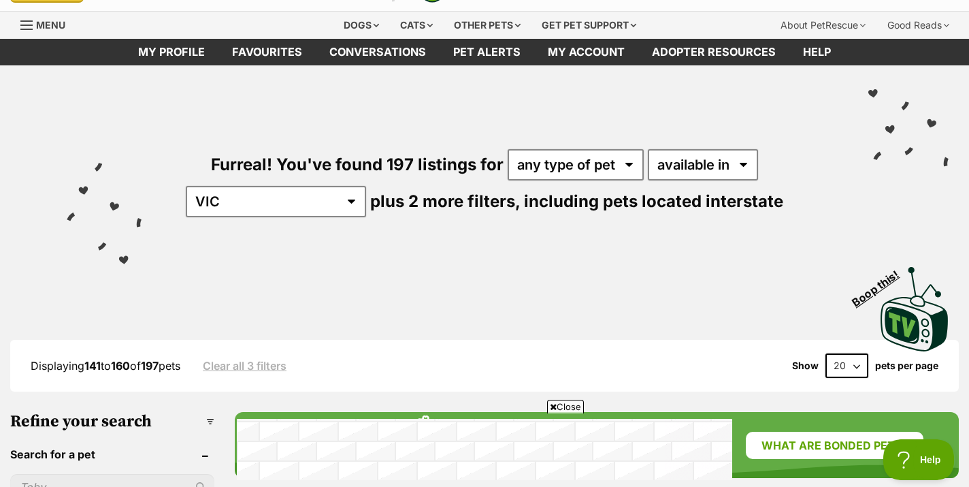
scroll to position [37, 0]
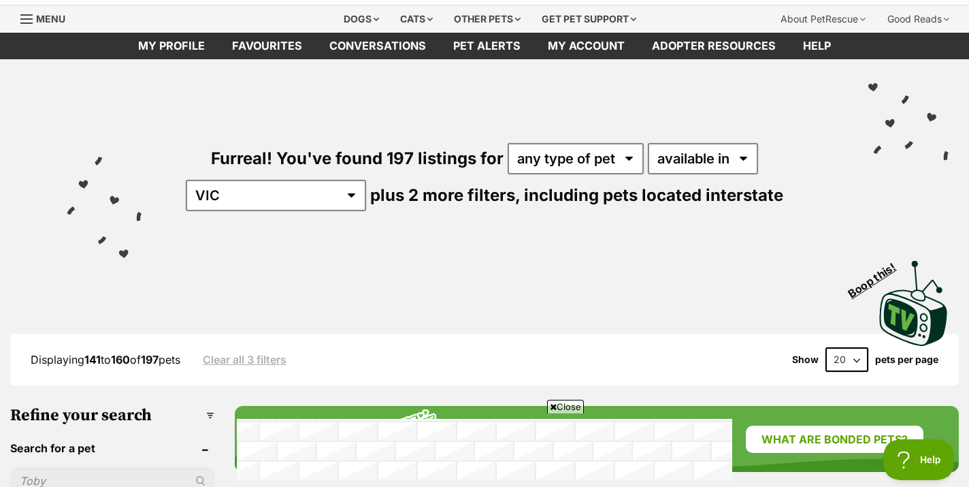
click at [550, 262] on div "Visit PetRescue TV (external site) Boop this!" at bounding box center [484, 297] width 928 height 99
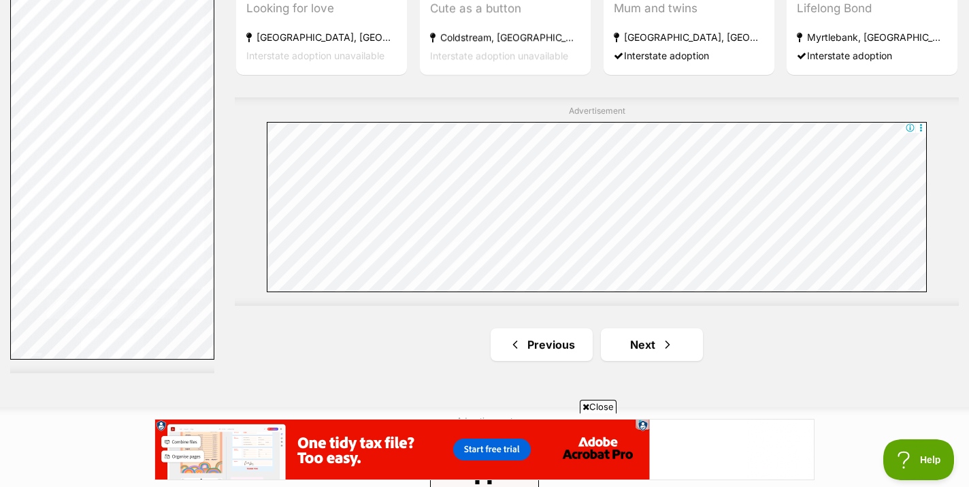
scroll to position [2561, 0]
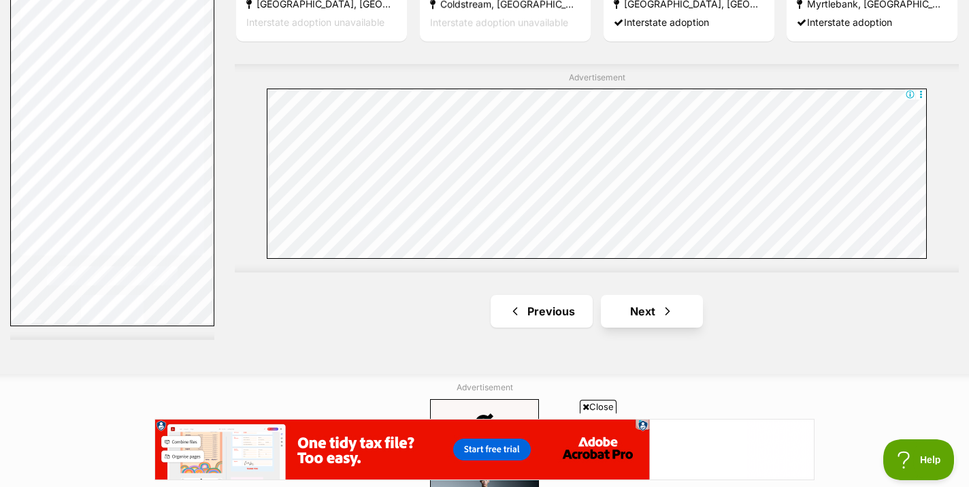
click at [661, 303] on span "Next page" at bounding box center [668, 311] width 14 height 16
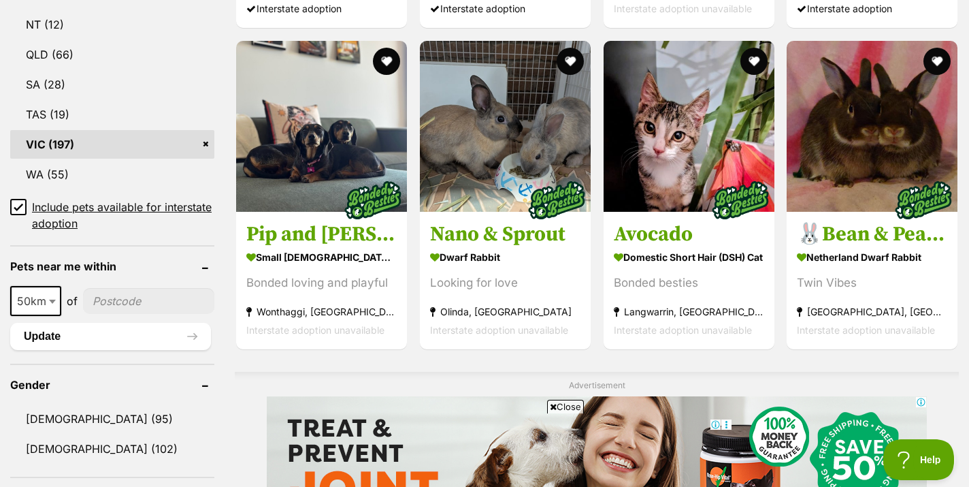
scroll to position [749, 0]
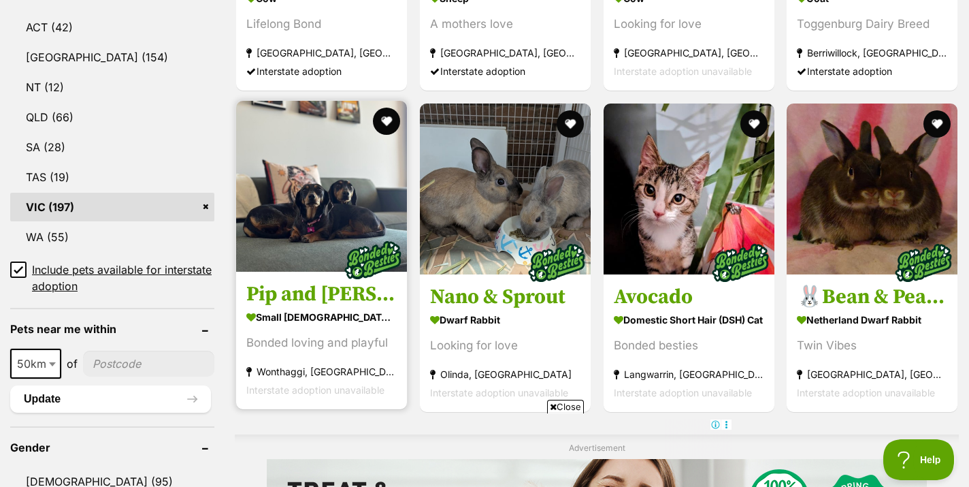
click at [308, 212] on img at bounding box center [321, 186] width 171 height 171
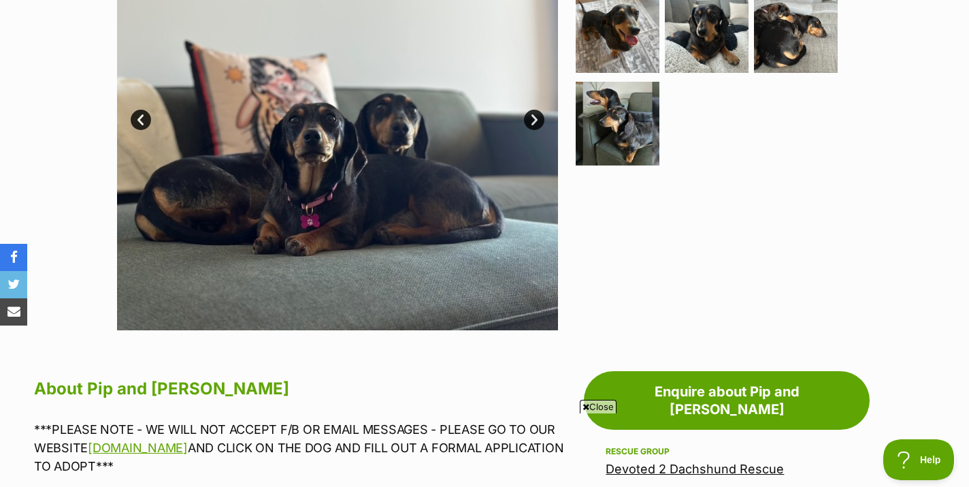
scroll to position [609, 0]
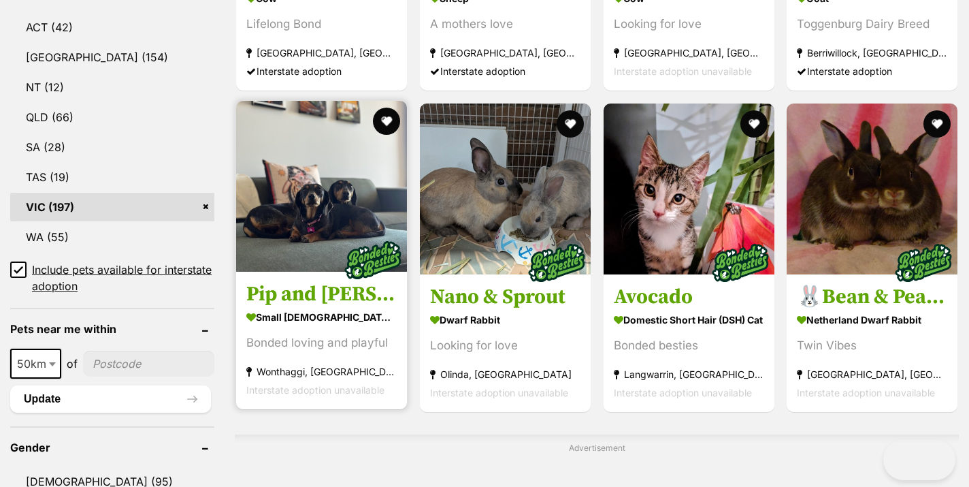
click at [324, 161] on img at bounding box center [321, 186] width 171 height 171
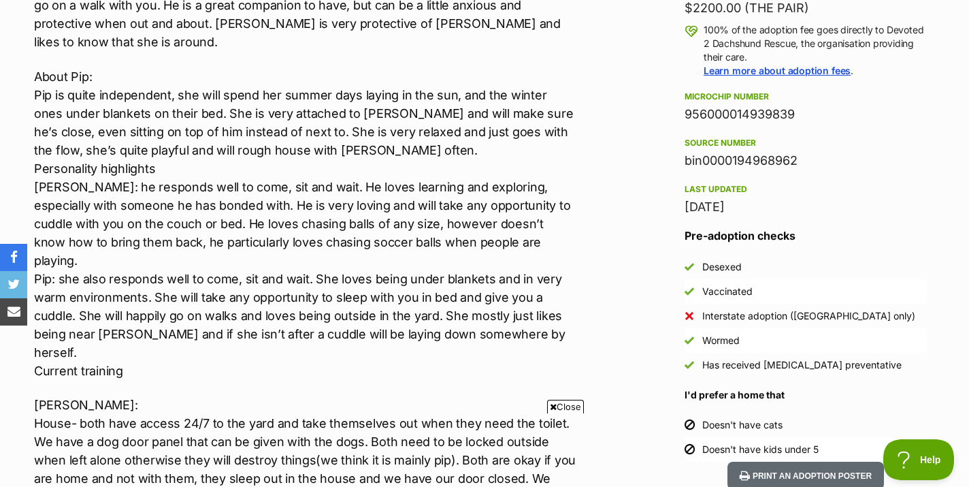
click at [78, 118] on p "About Pip: Pip is quite independent, she will spend her summer days laying in t…" at bounding box center [305, 223] width 543 height 312
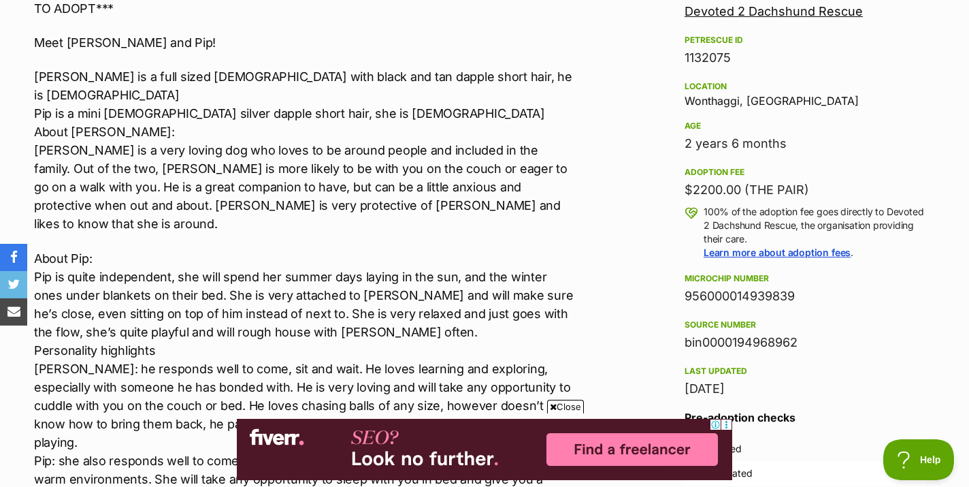
scroll to position [801, 0]
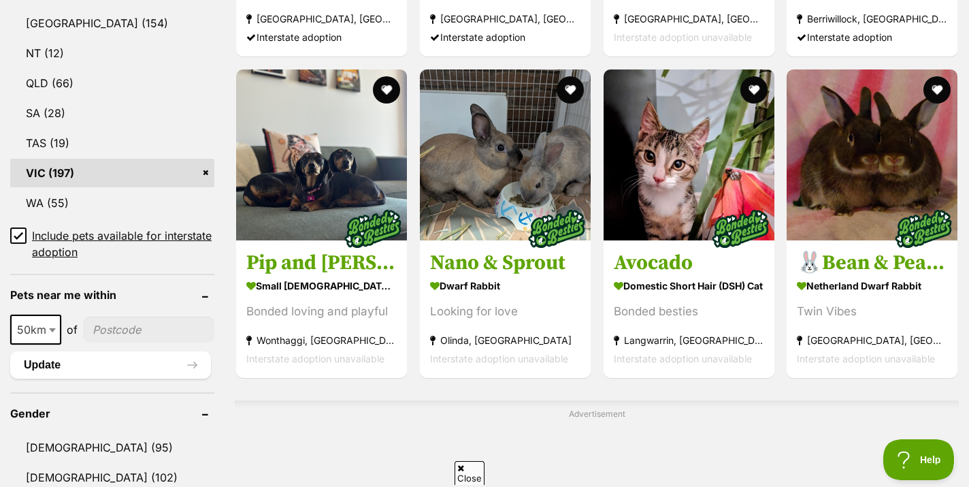
scroll to position [792, 0]
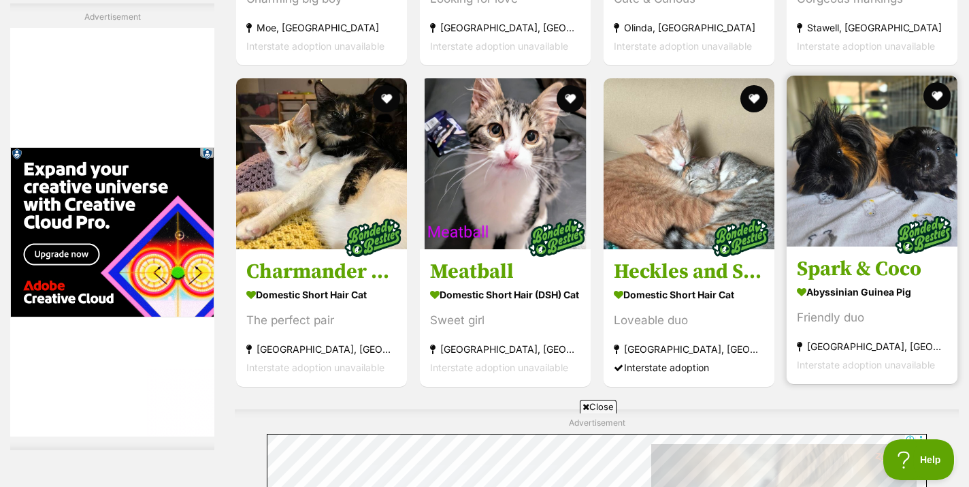
scroll to position [2217, 0]
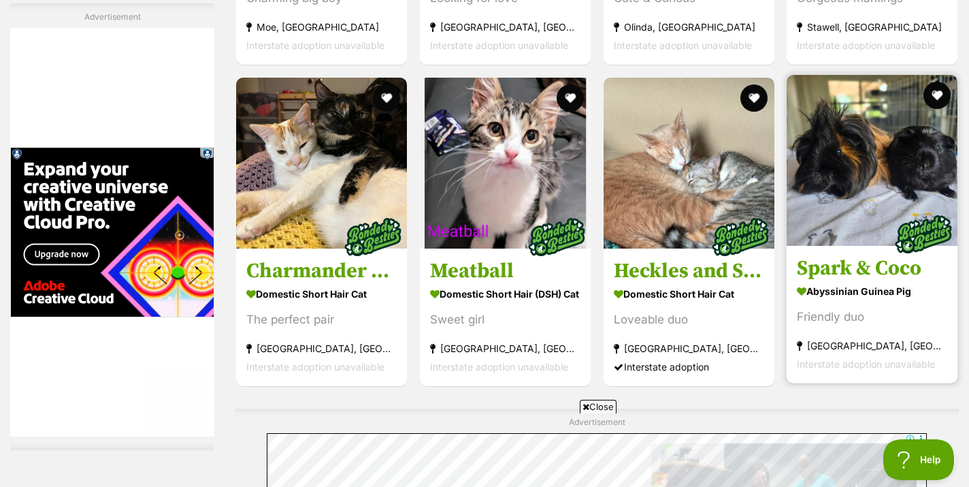
click at [849, 123] on img at bounding box center [872, 160] width 171 height 171
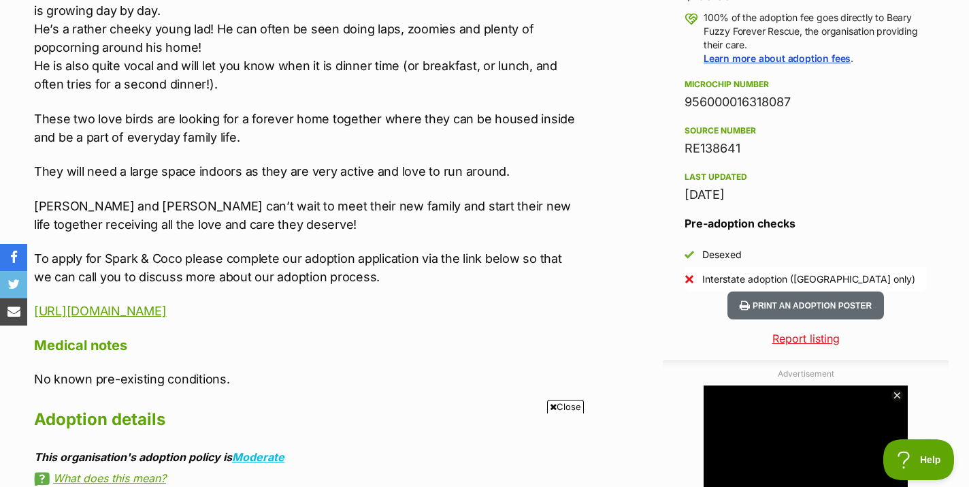
scroll to position [998, 0]
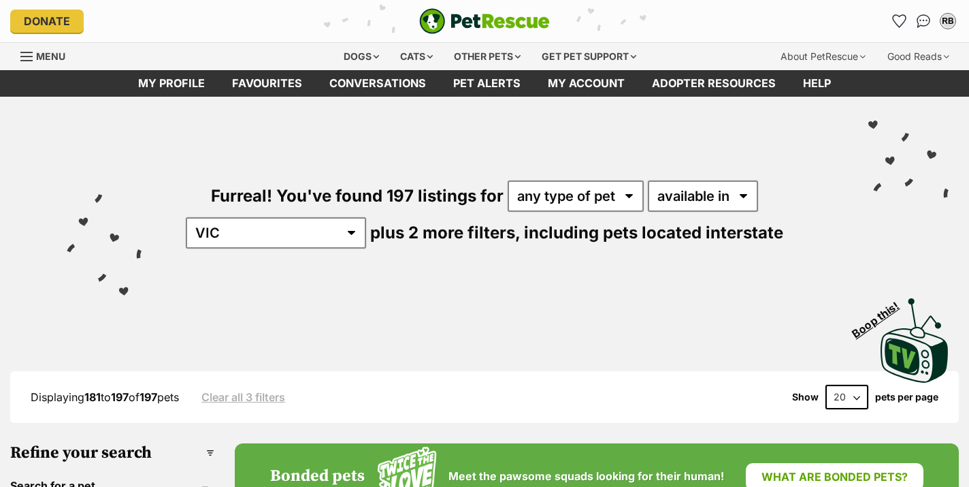
click at [960, 144] on div "Furreal! You've found 197 listings for any type of pet cats dogs other pets ava…" at bounding box center [484, 241] width 969 height 289
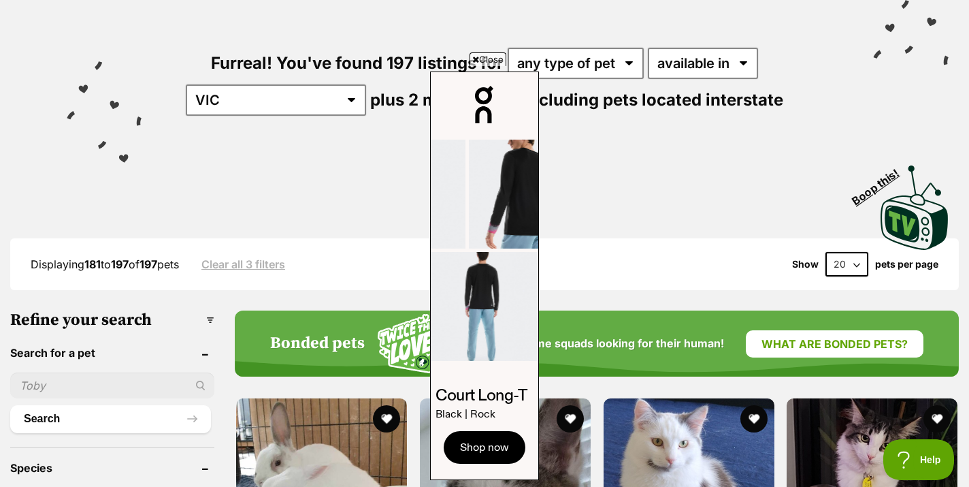
scroll to position [184, 0]
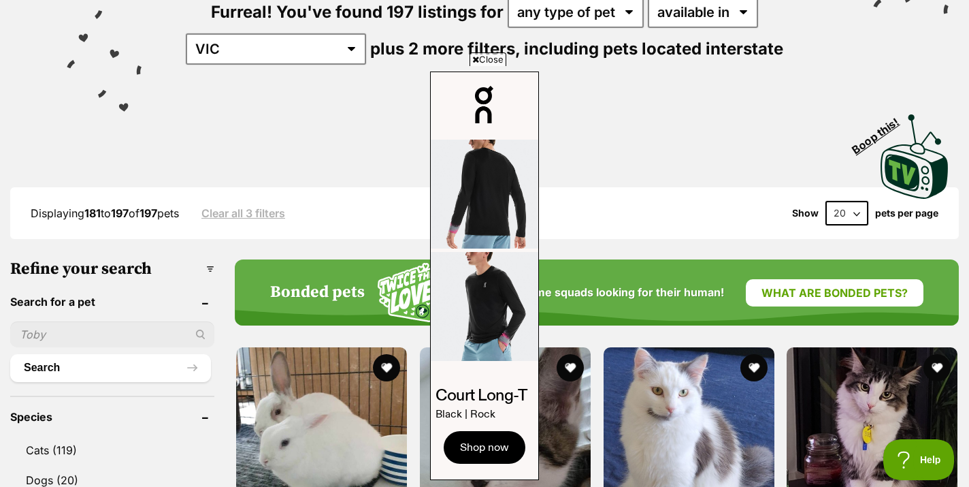
click at [485, 62] on span "Close" at bounding box center [488, 59] width 37 height 14
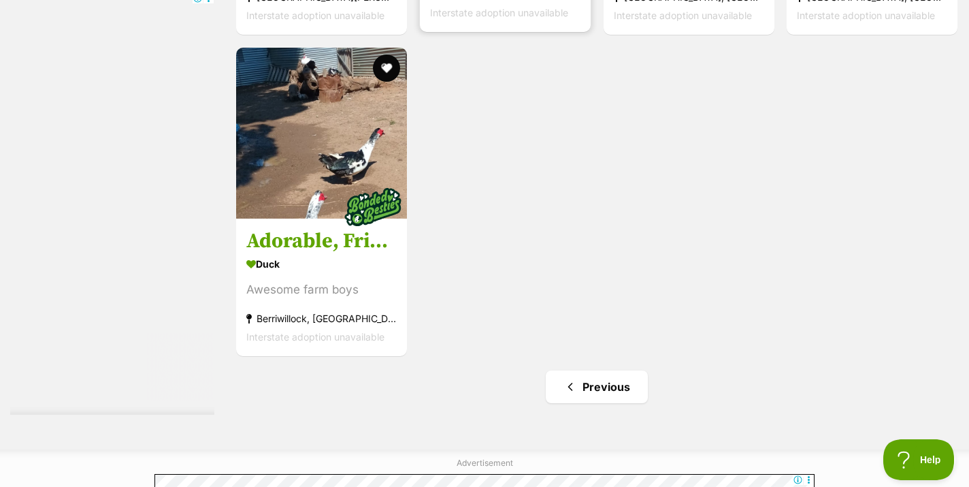
scroll to position [2256, 0]
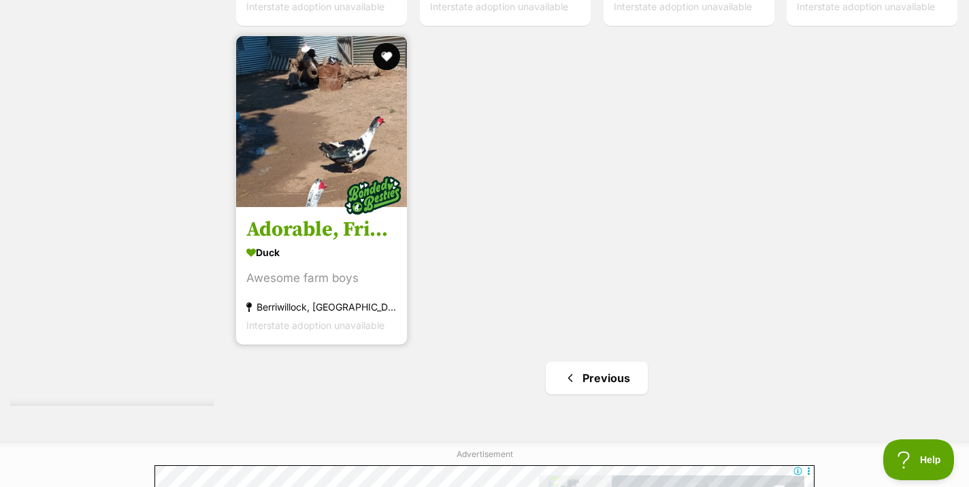
click at [340, 112] on img at bounding box center [321, 121] width 171 height 171
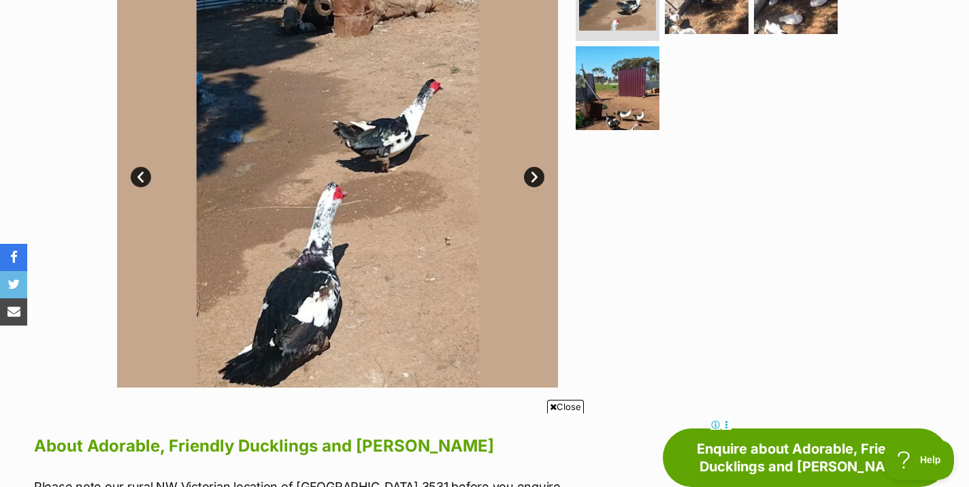
scroll to position [350, 0]
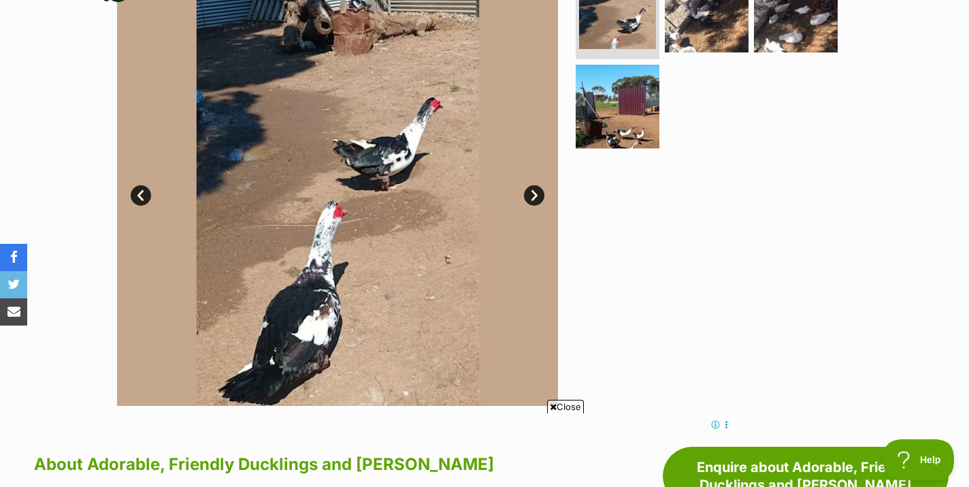
click at [531, 185] on link "Next" at bounding box center [534, 195] width 20 height 20
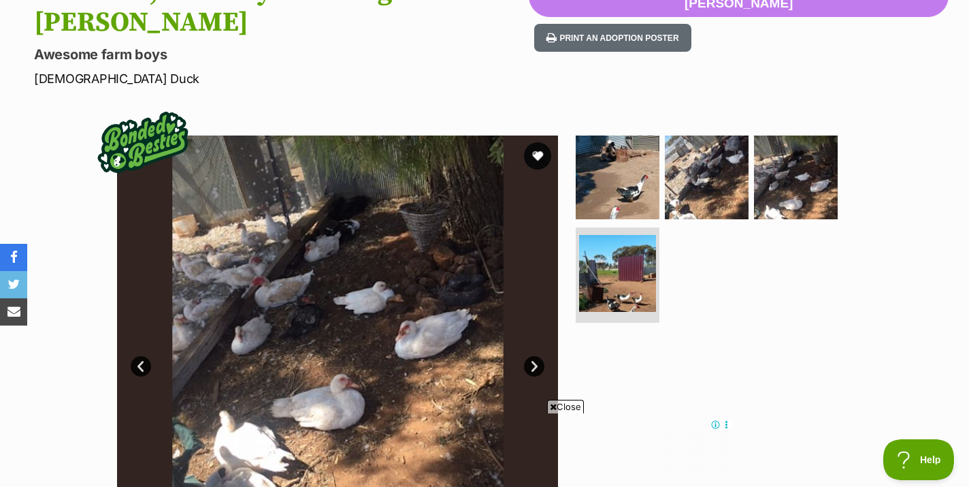
scroll to position [0, 0]
